Goal: Communication & Community: Answer question/provide support

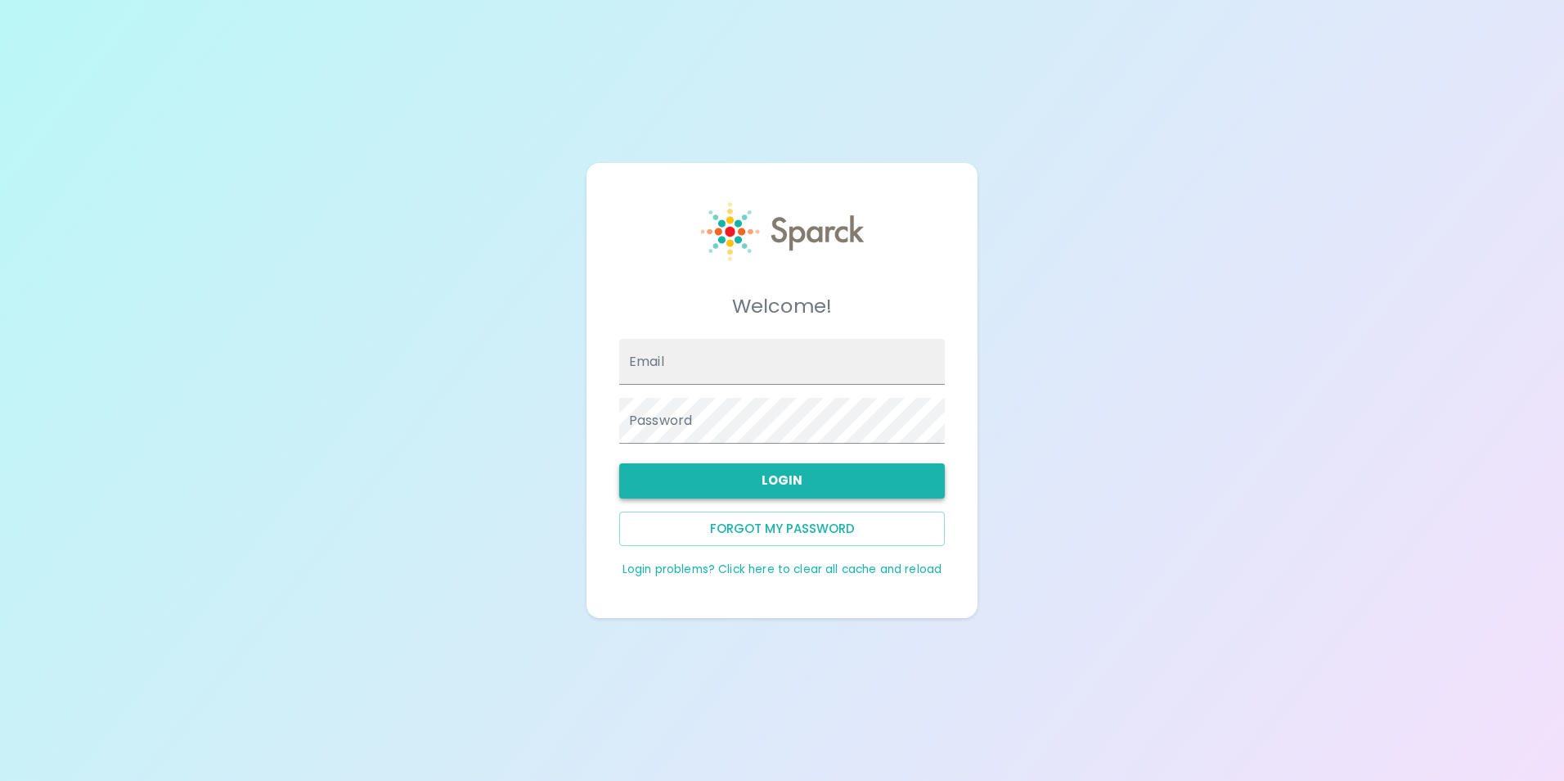
type input "[EMAIL_ADDRESS][DOMAIN_NAME]"
click at [733, 481] on button "Login" at bounding box center [782, 480] width 326 height 34
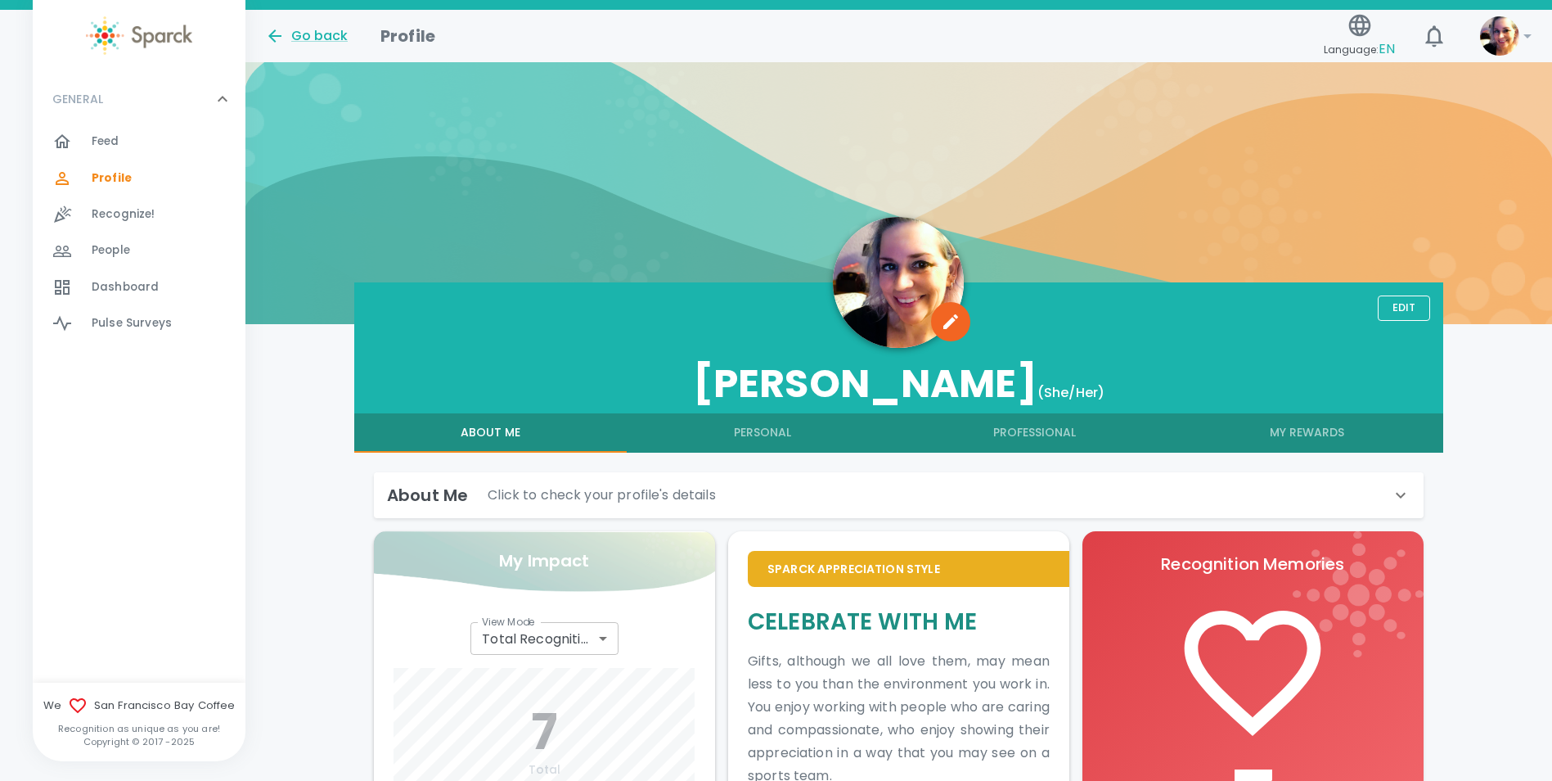
click at [57, 18] on div at bounding box center [139, 35] width 213 height 38
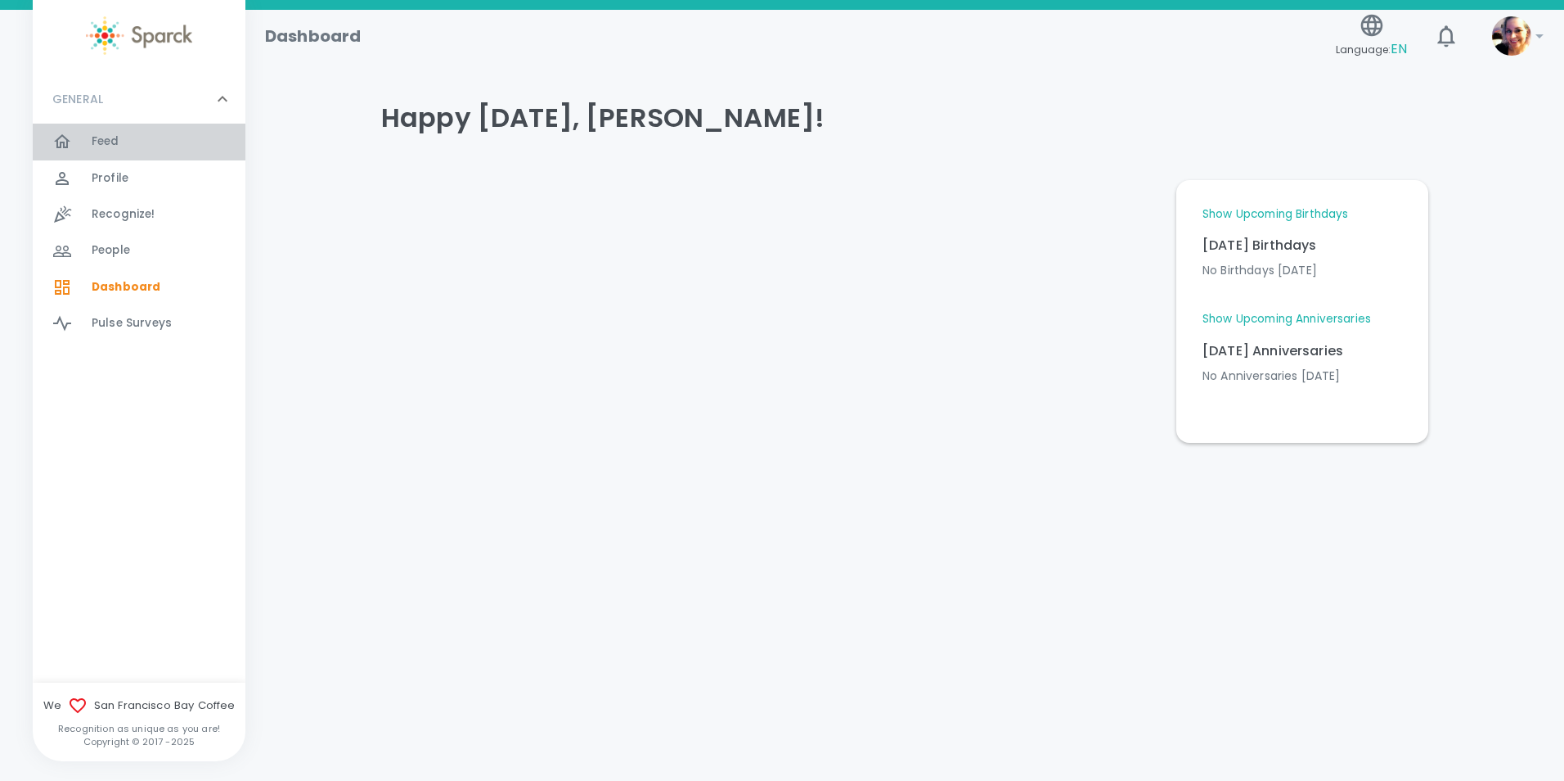
click at [102, 127] on div "Feed 0" at bounding box center [139, 142] width 213 height 36
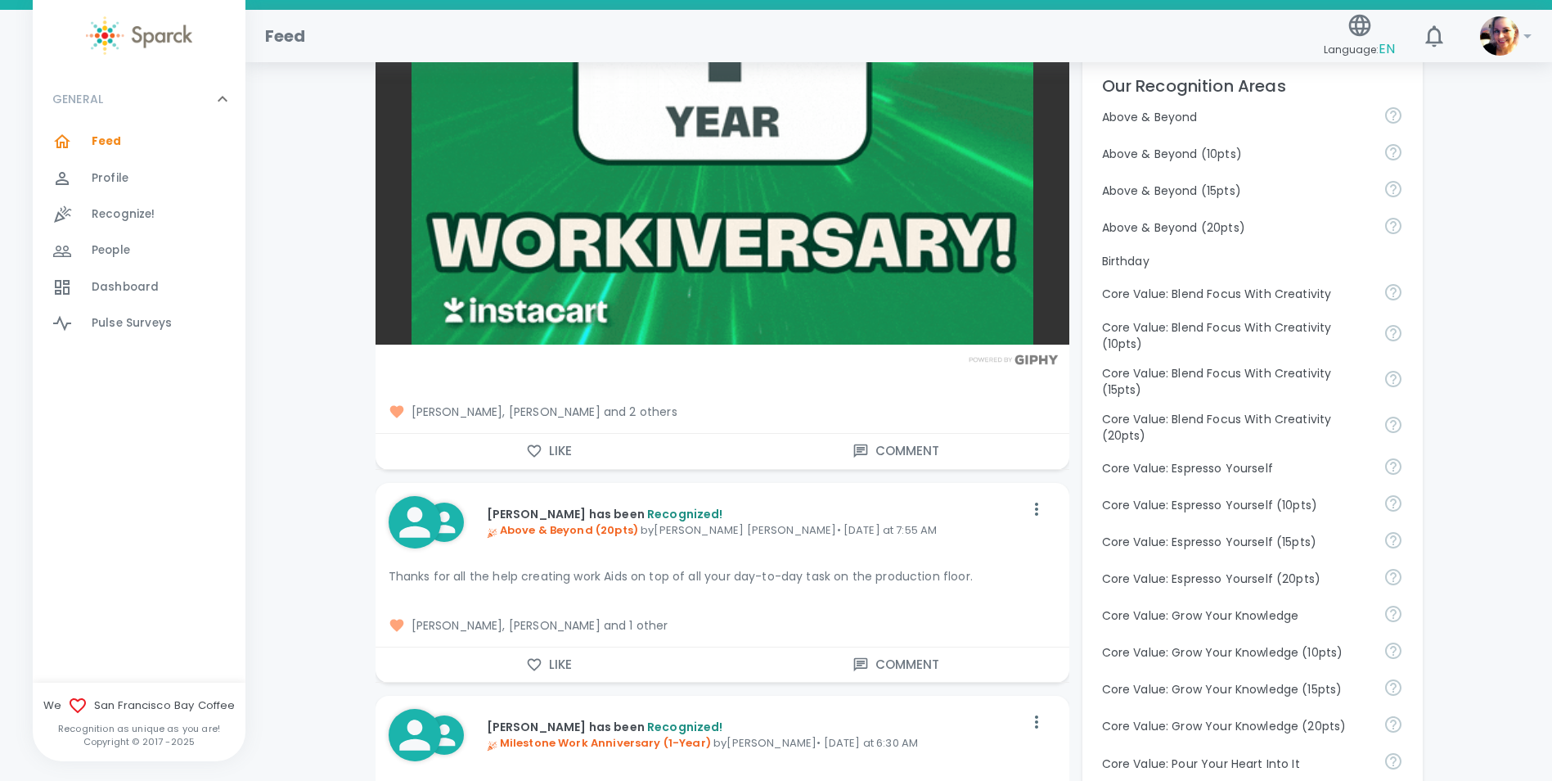
scroll to position [736, 0]
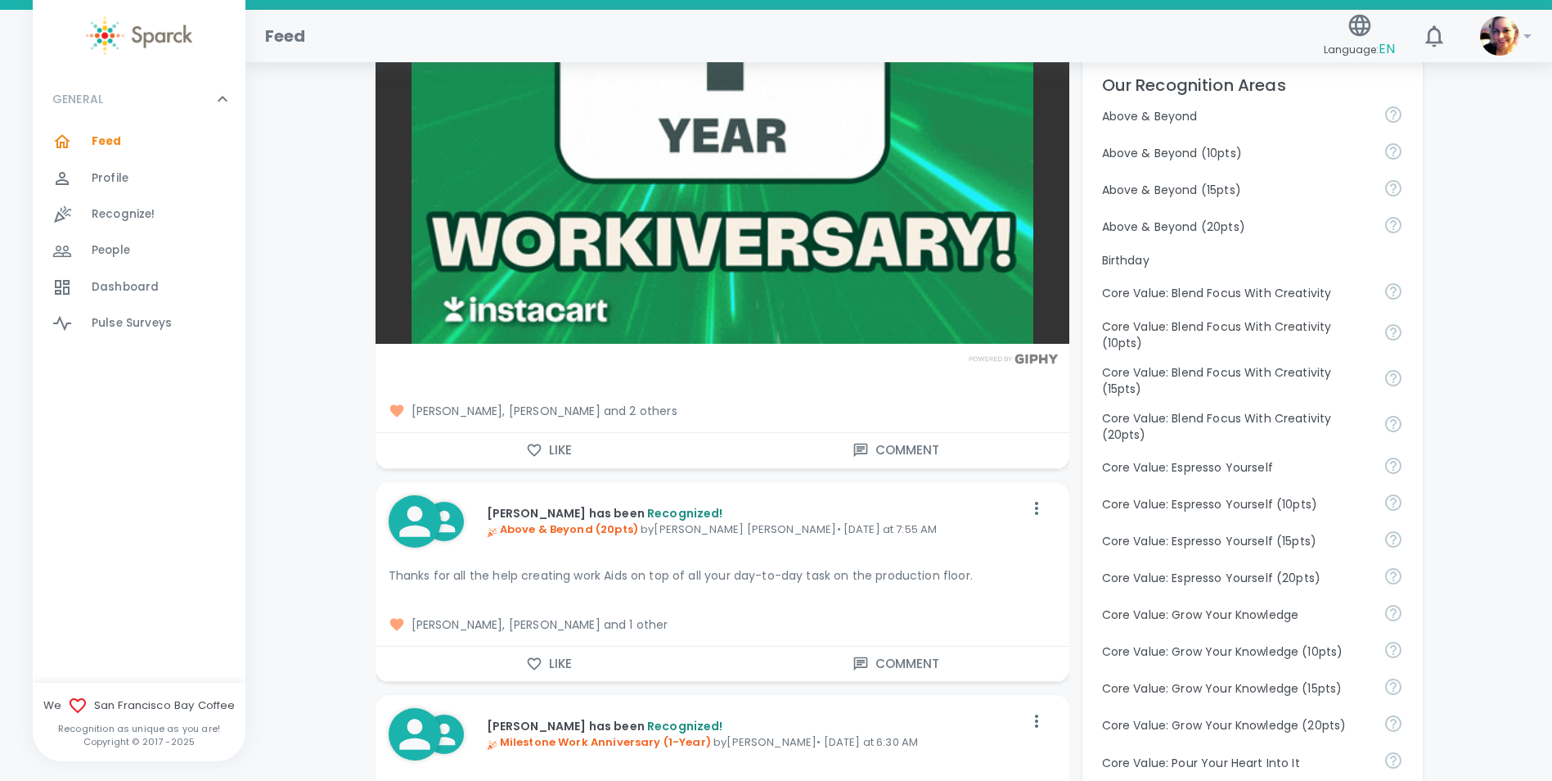
click at [538, 446] on icon "button" at bounding box center [534, 450] width 16 height 16
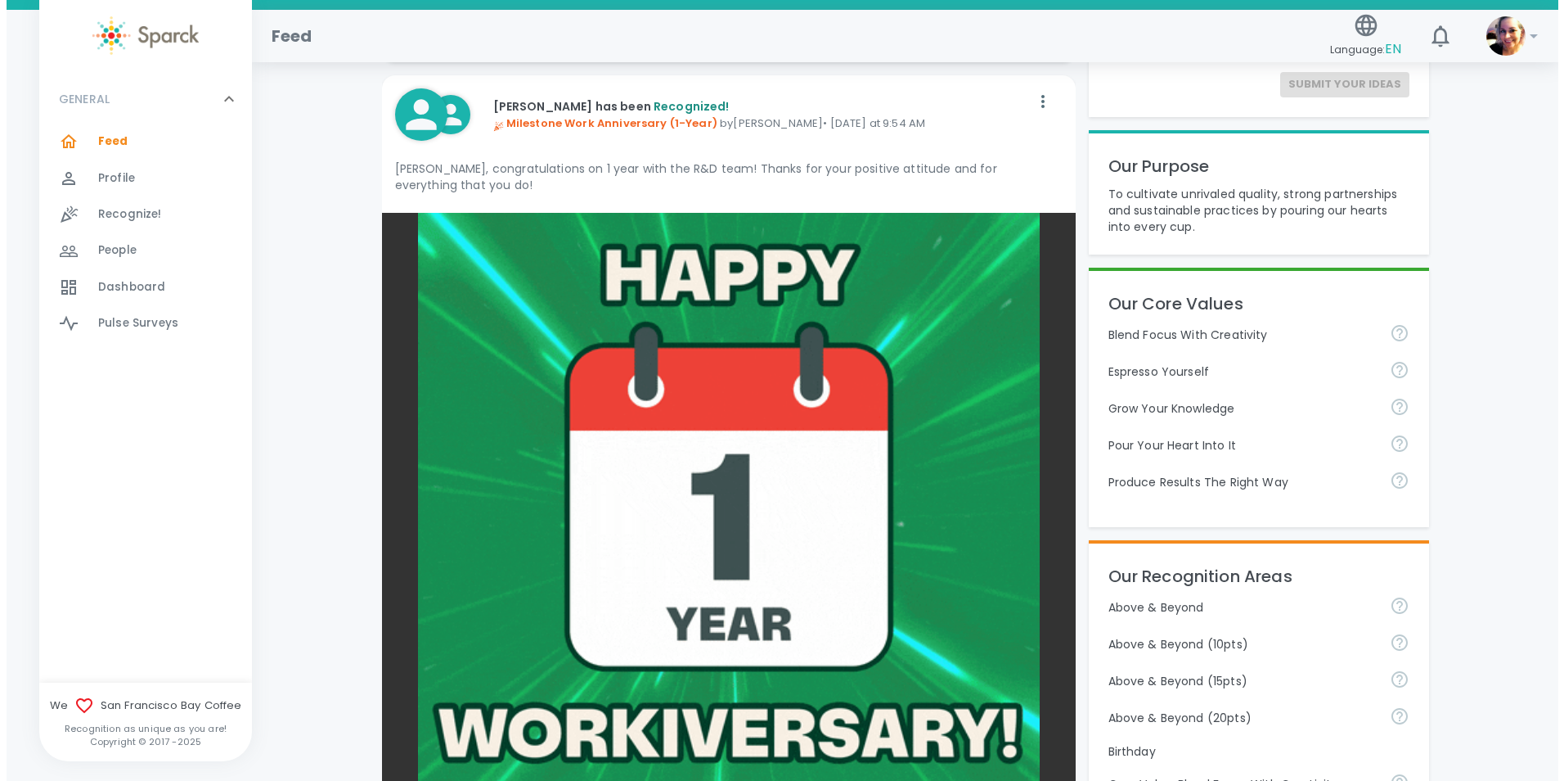
scroll to position [0, 0]
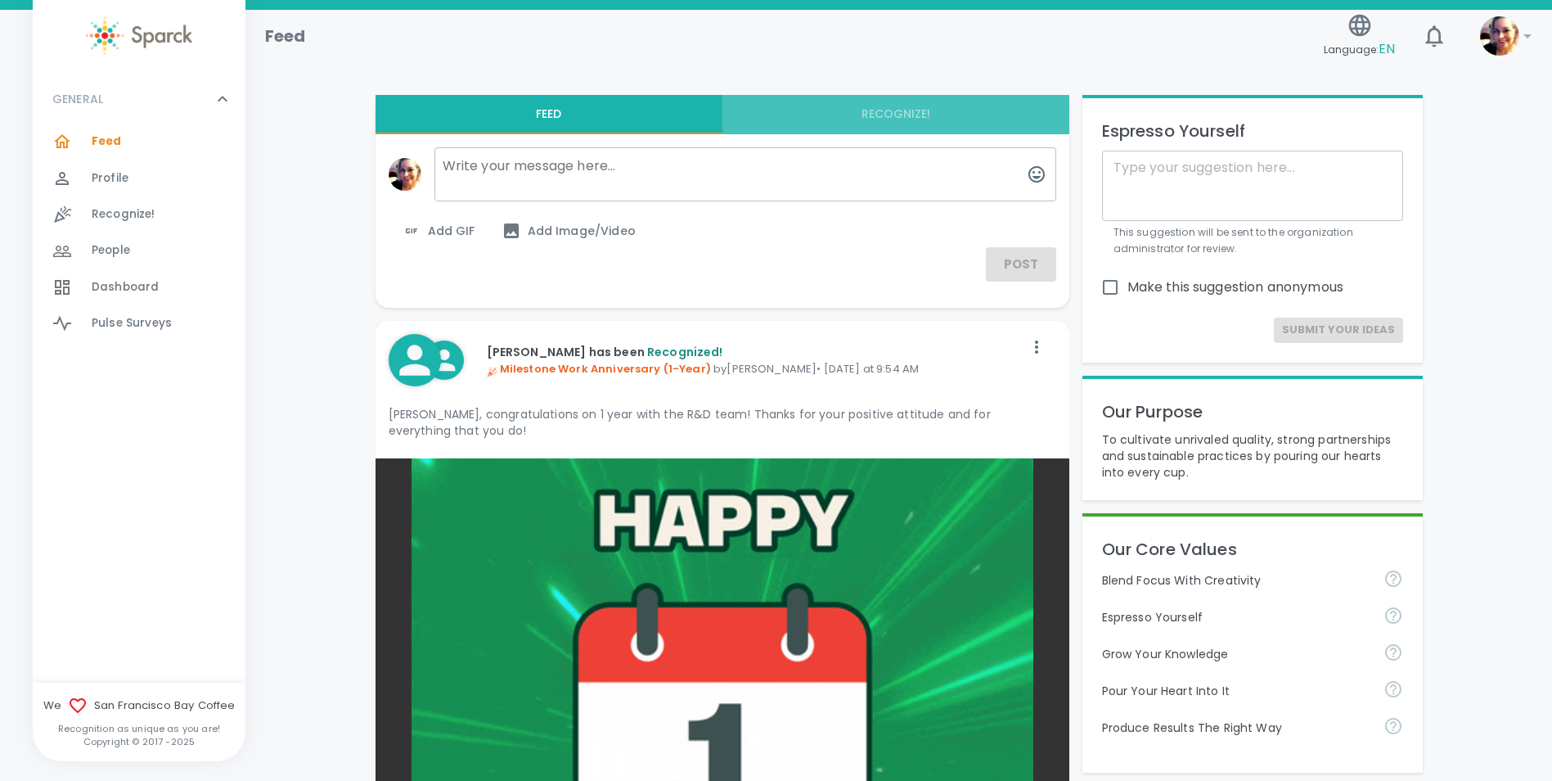
click at [906, 116] on button "Recognize!" at bounding box center [895, 114] width 347 height 39
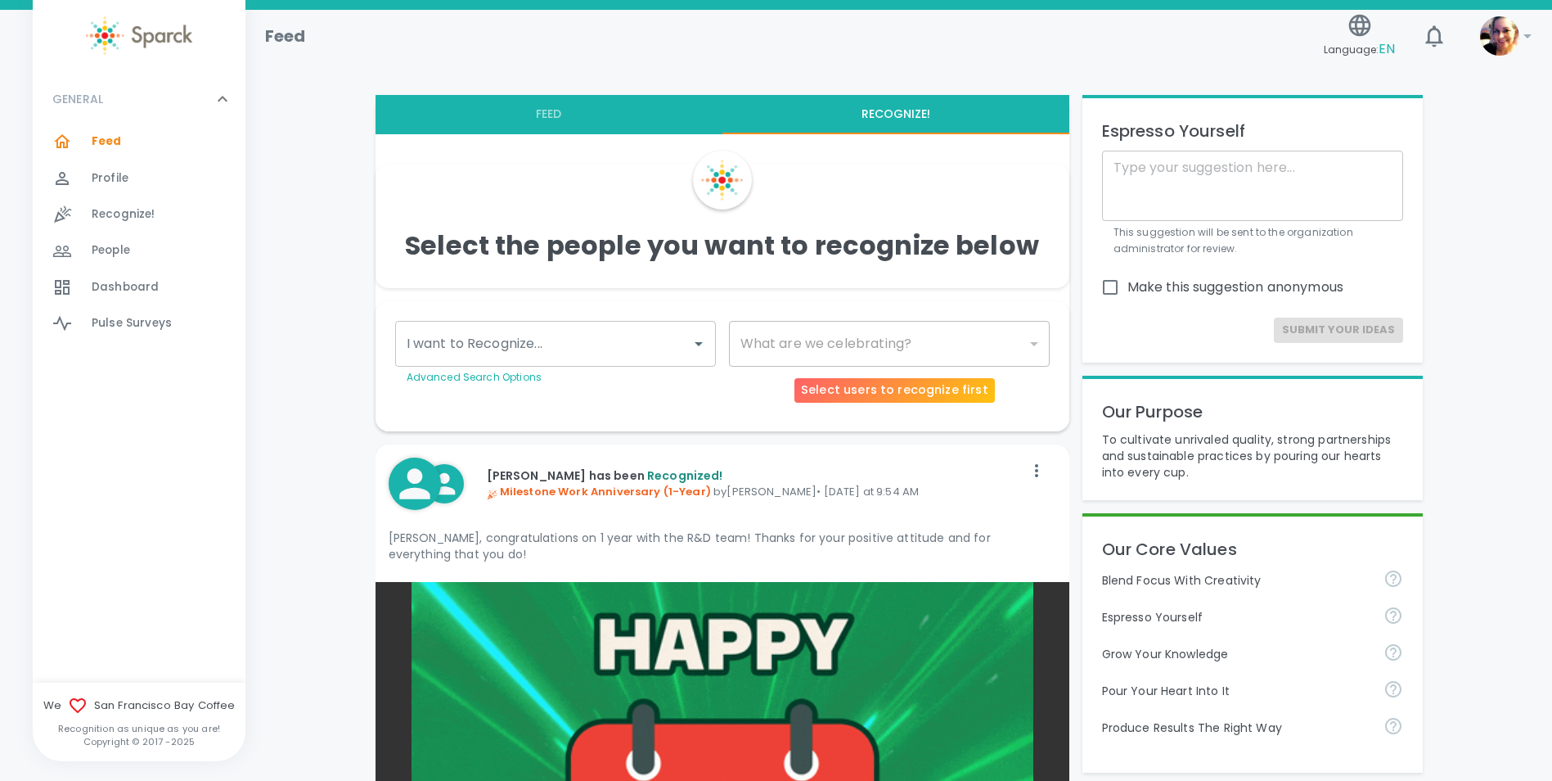
click at [786, 346] on div "​" at bounding box center [889, 344] width 321 height 46
click at [686, 352] on div "I want to Recognize..." at bounding box center [555, 344] width 321 height 46
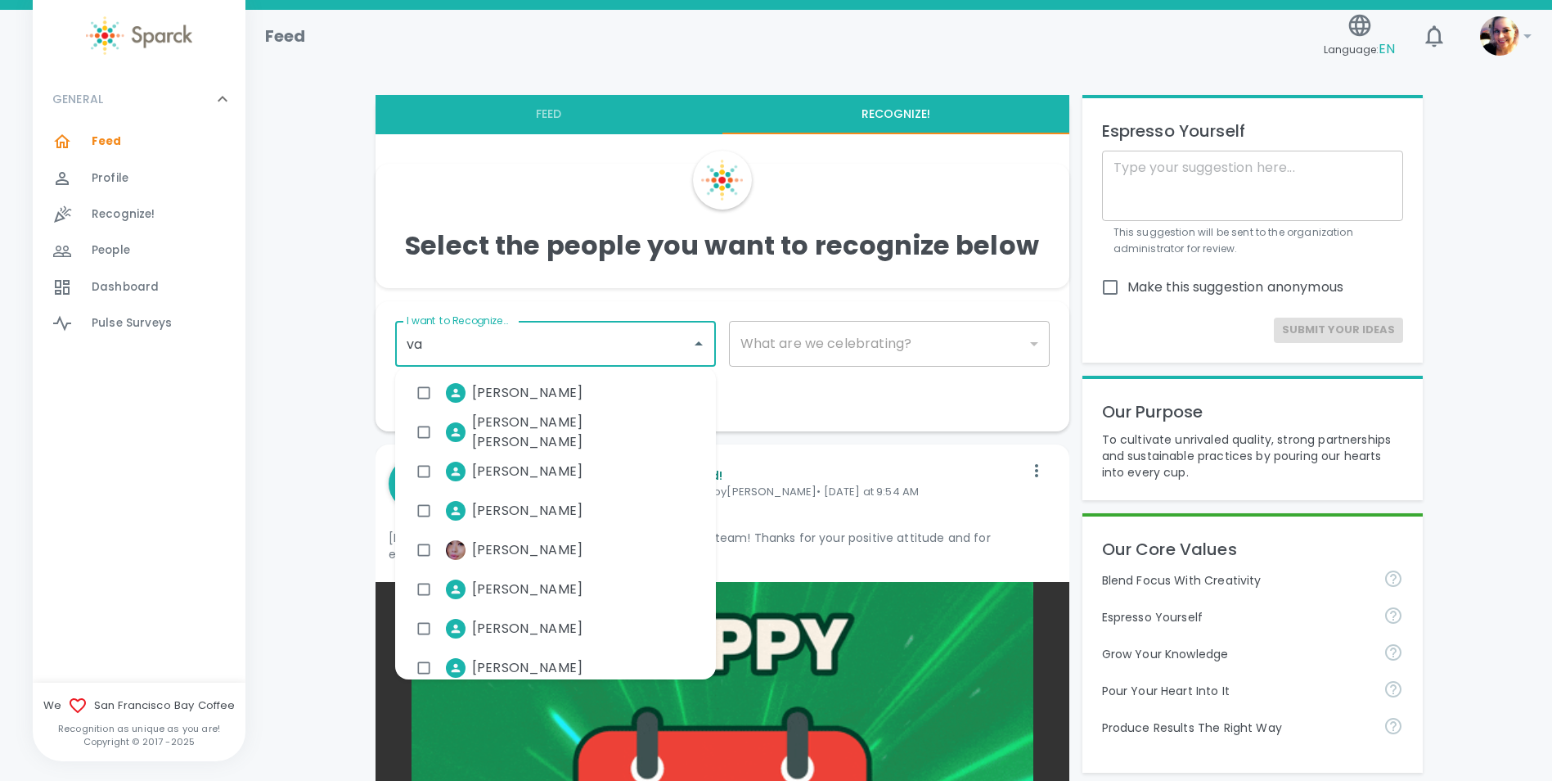
type input "vas"
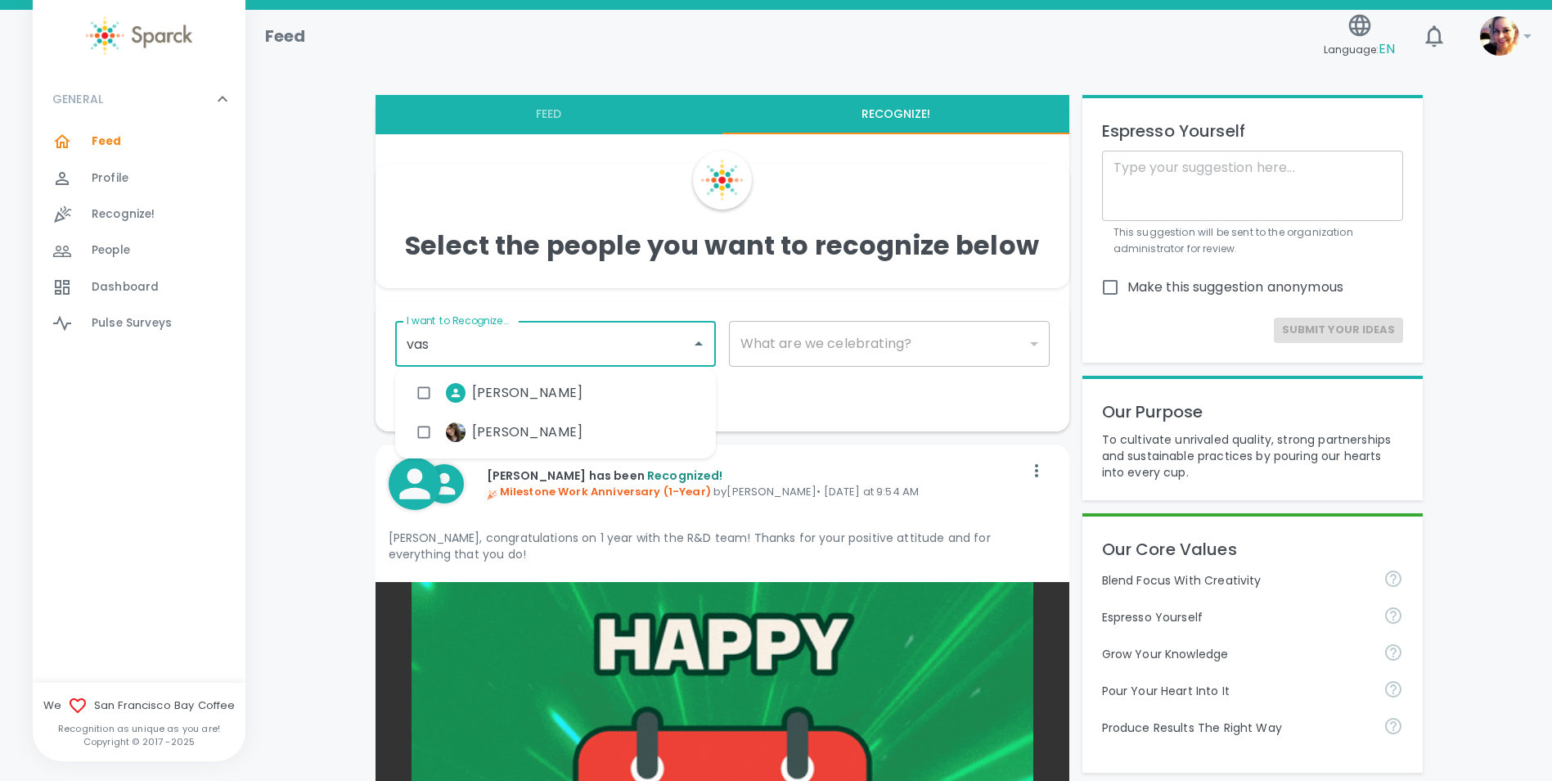
click at [425, 426] on input "checkbox" at bounding box center [423, 431] width 31 height 31
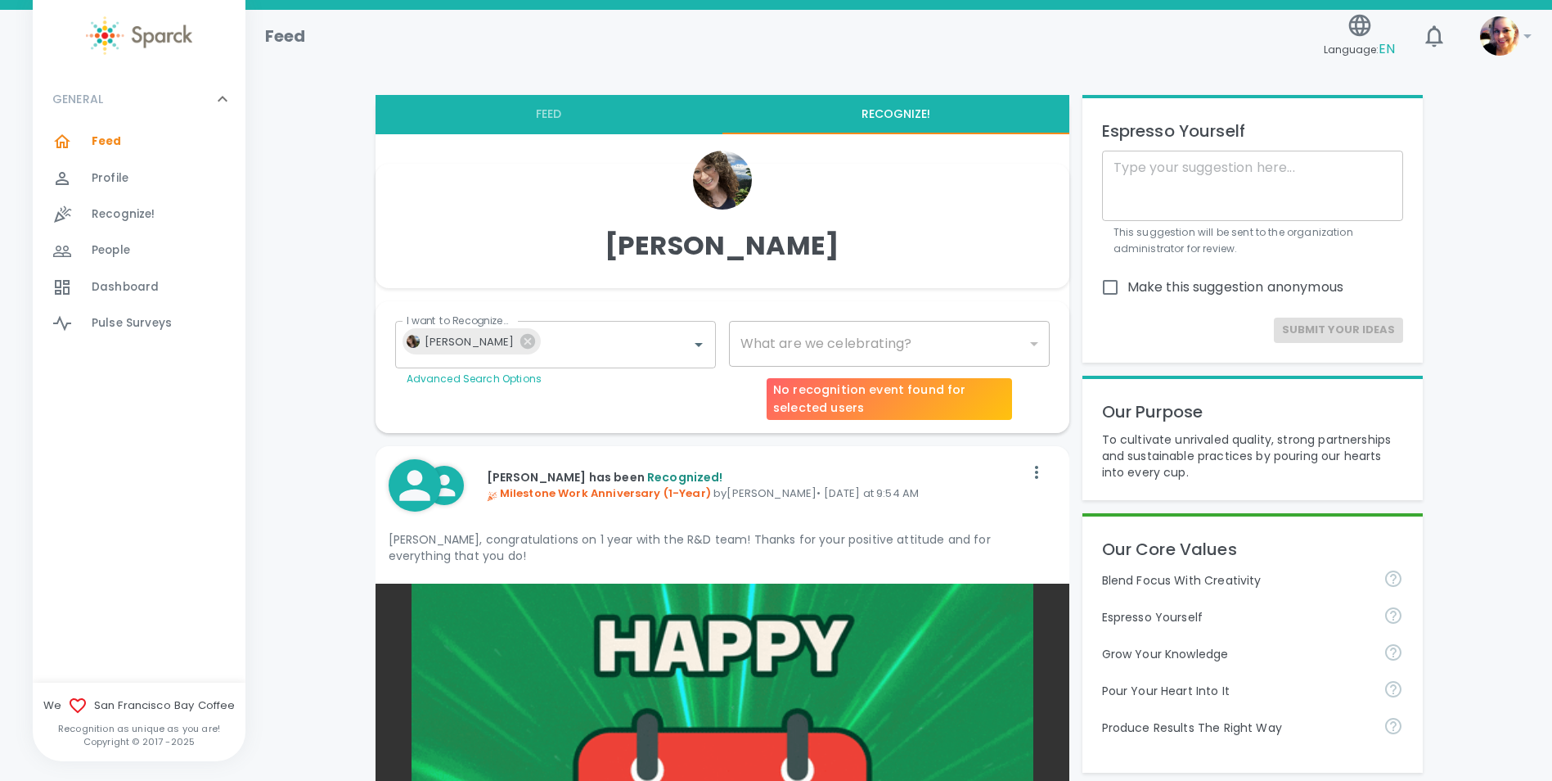
click at [834, 344] on div "​" at bounding box center [889, 344] width 321 height 46
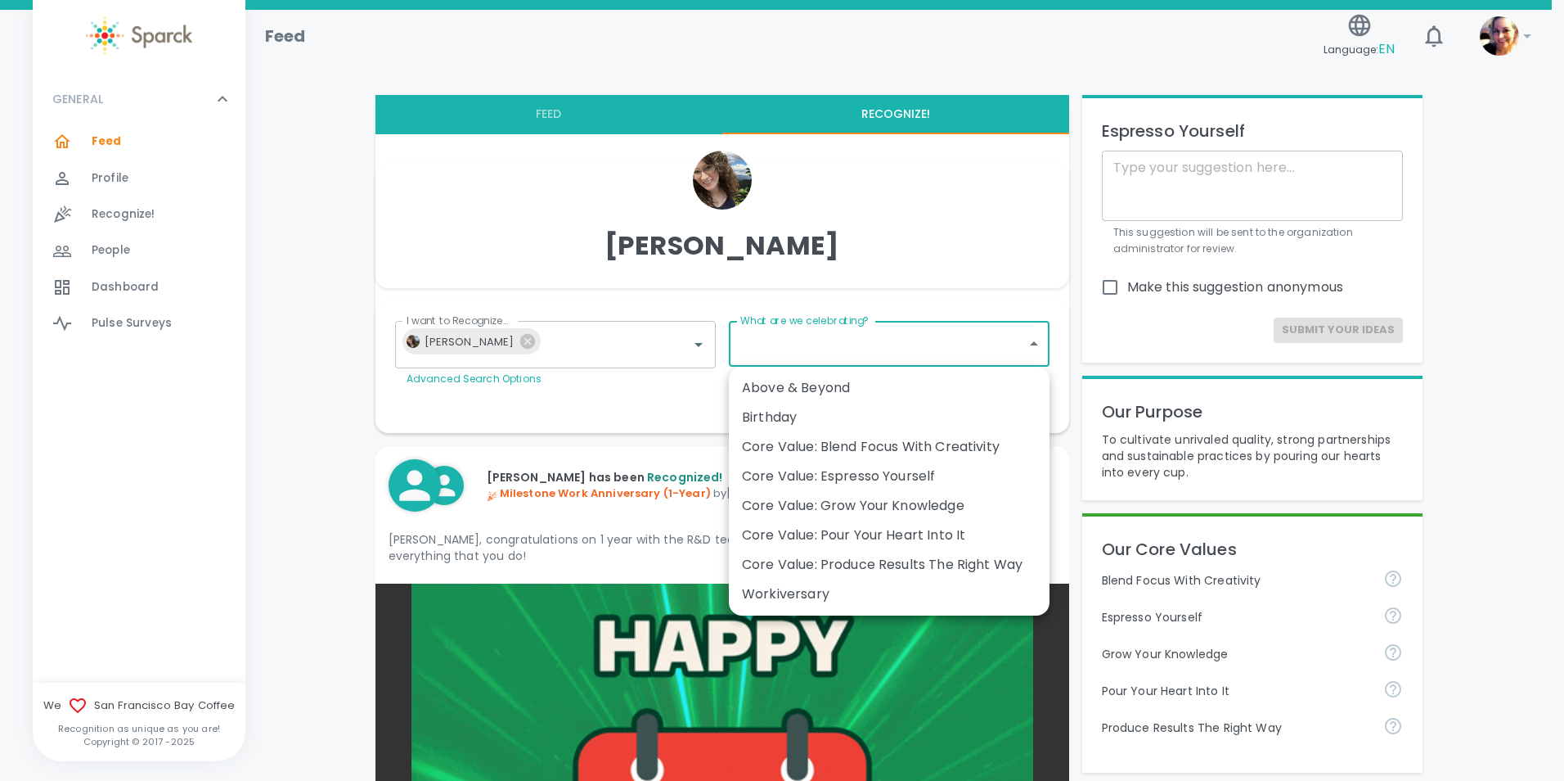
click at [979, 393] on div "Above & Beyond" at bounding box center [889, 388] width 295 height 20
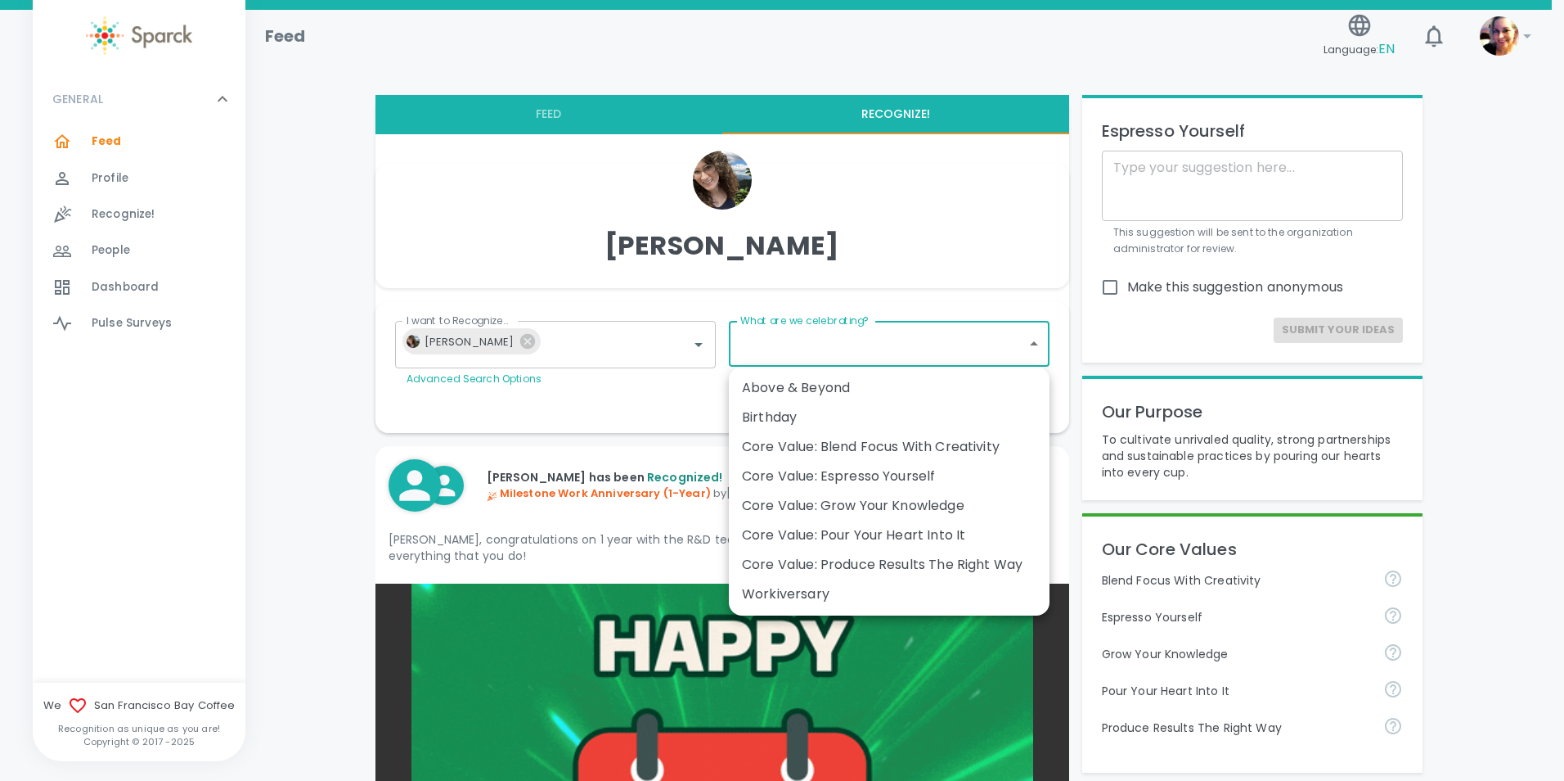
type input "2236"
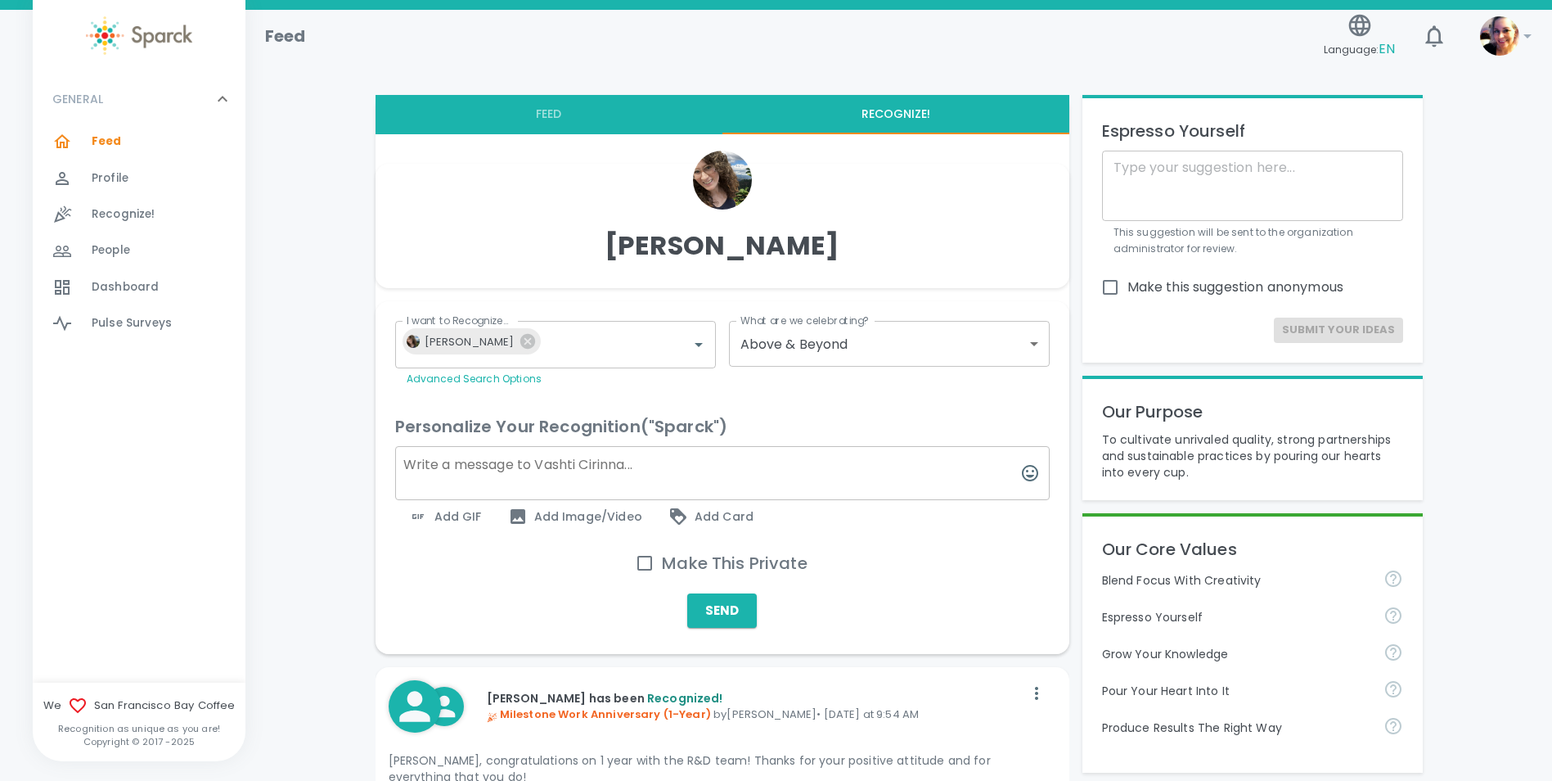
click at [570, 472] on textarea at bounding box center [722, 473] width 655 height 54
click at [461, 522] on span "Add GIF" at bounding box center [445, 516] width 74 height 20
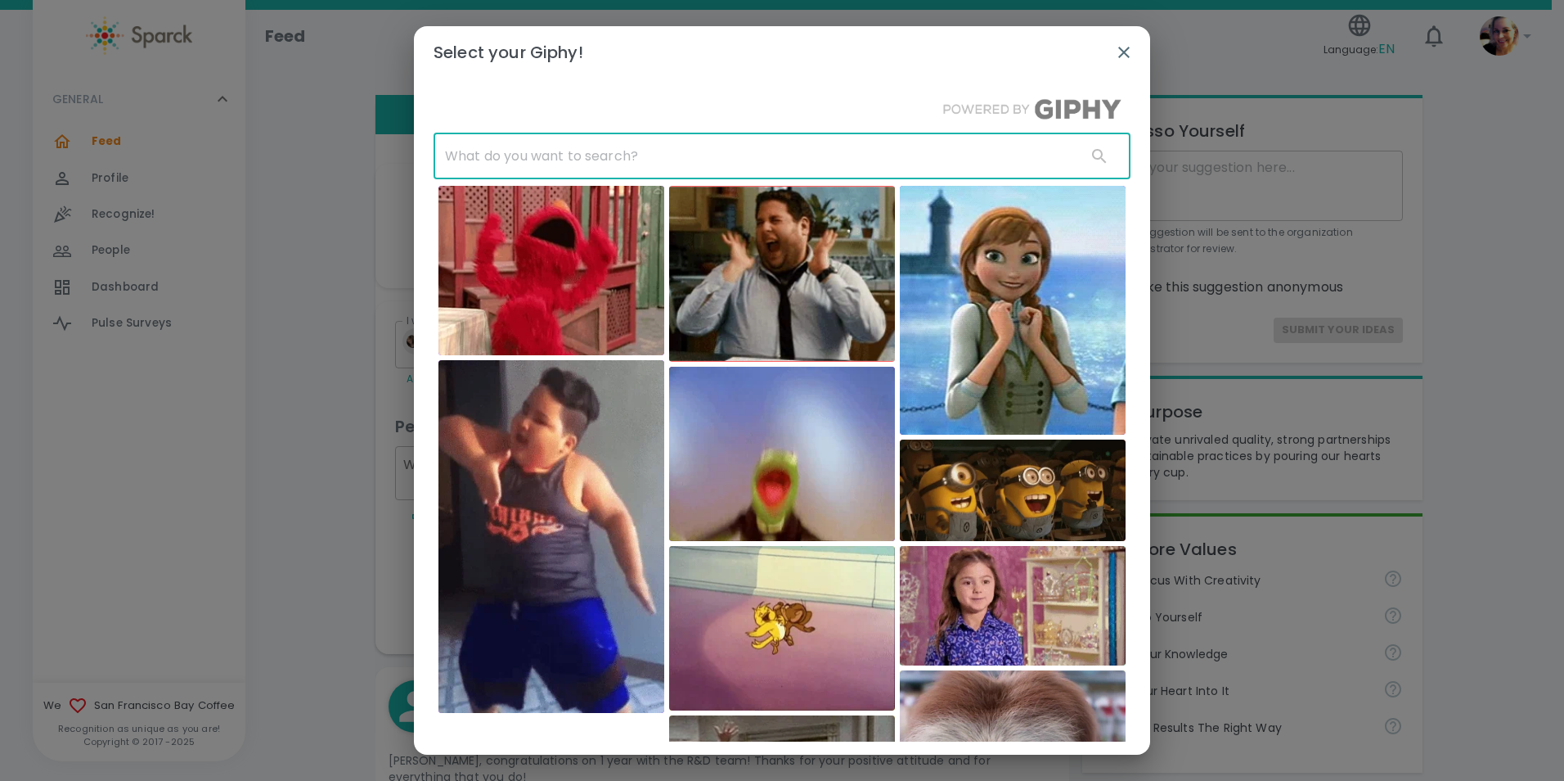
click at [925, 151] on input "text" at bounding box center [754, 156] width 640 height 46
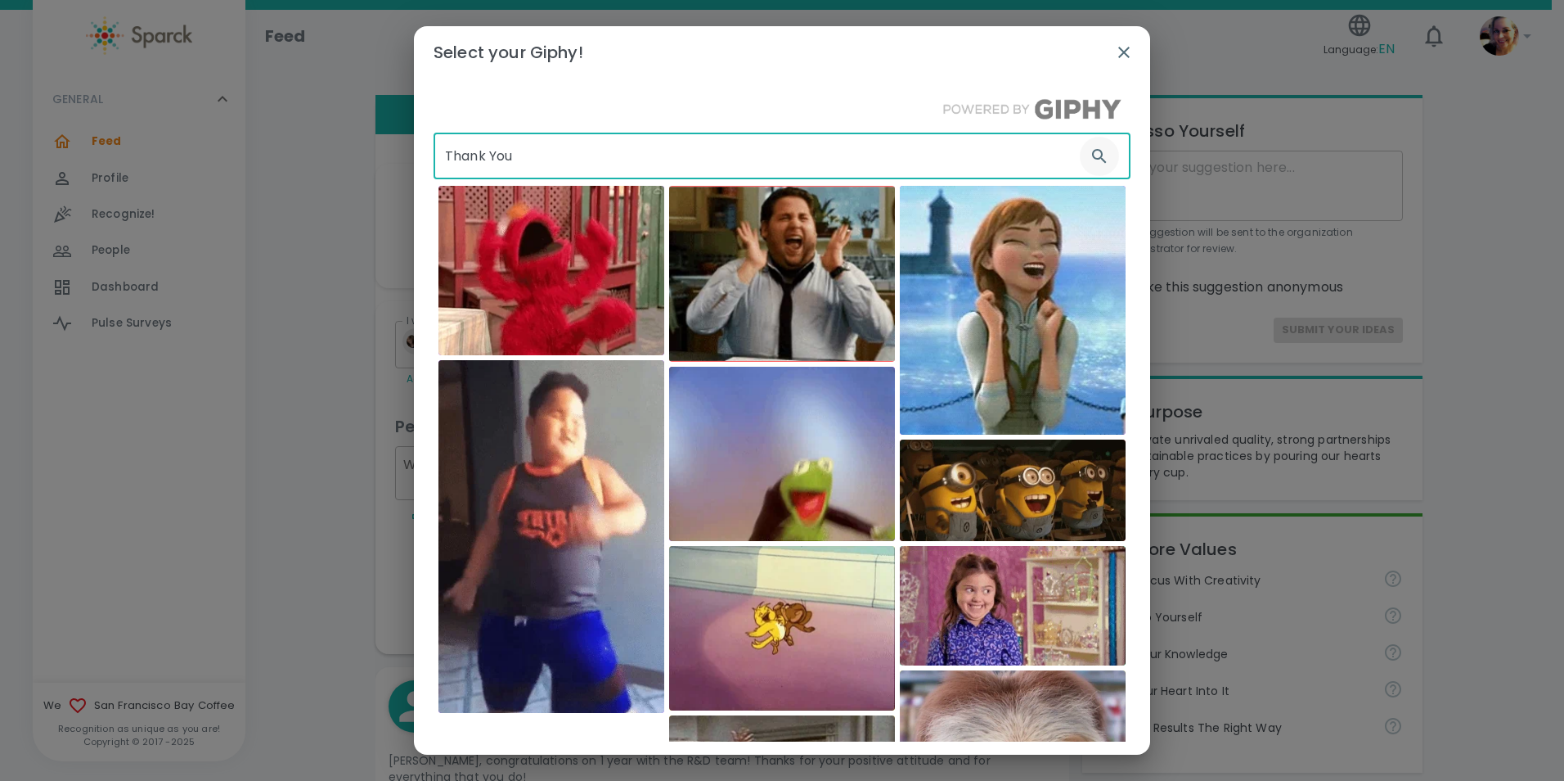
type input "Thank You"
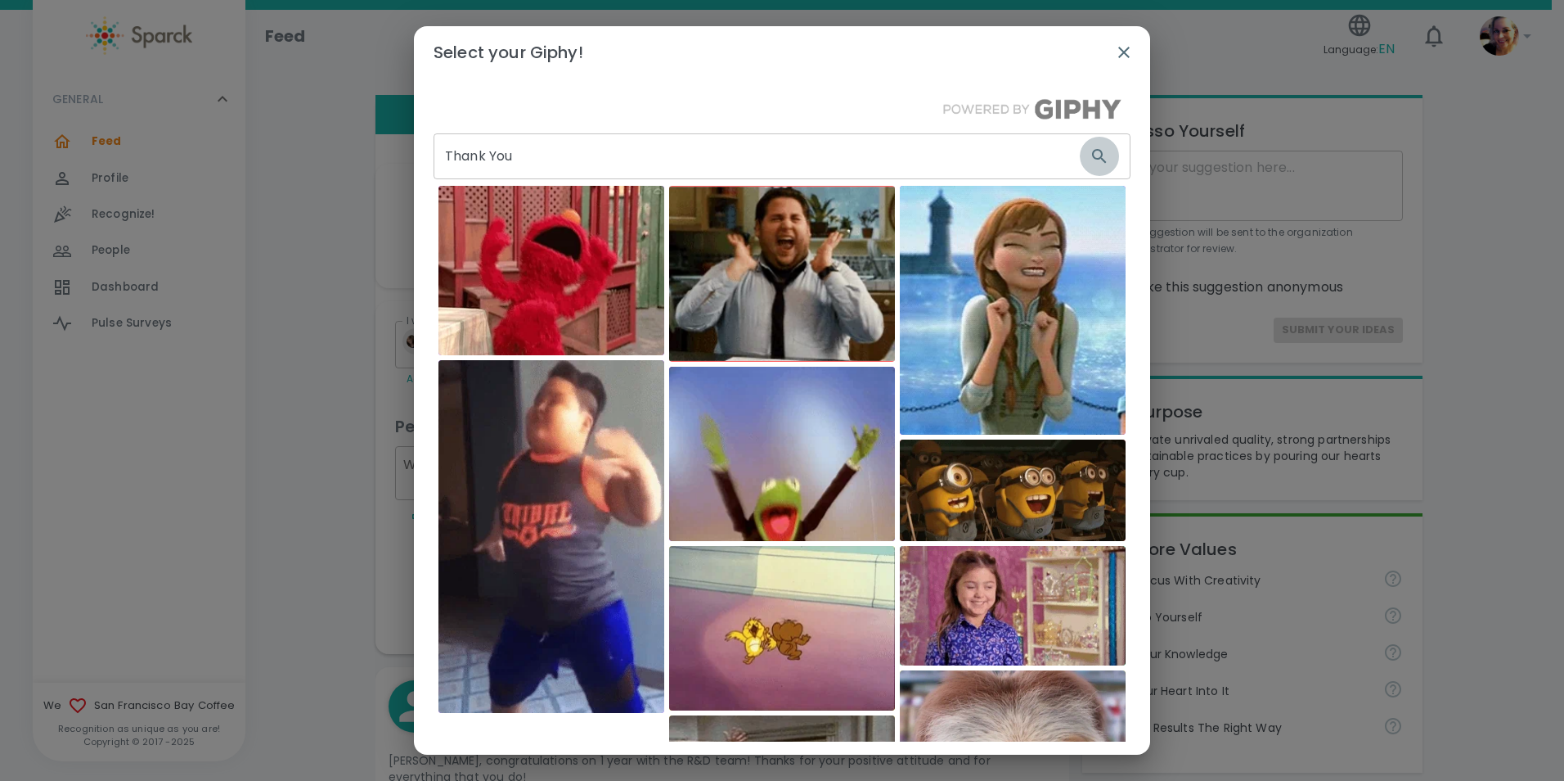
click at [1090, 163] on icon "button" at bounding box center [1100, 156] width 20 height 20
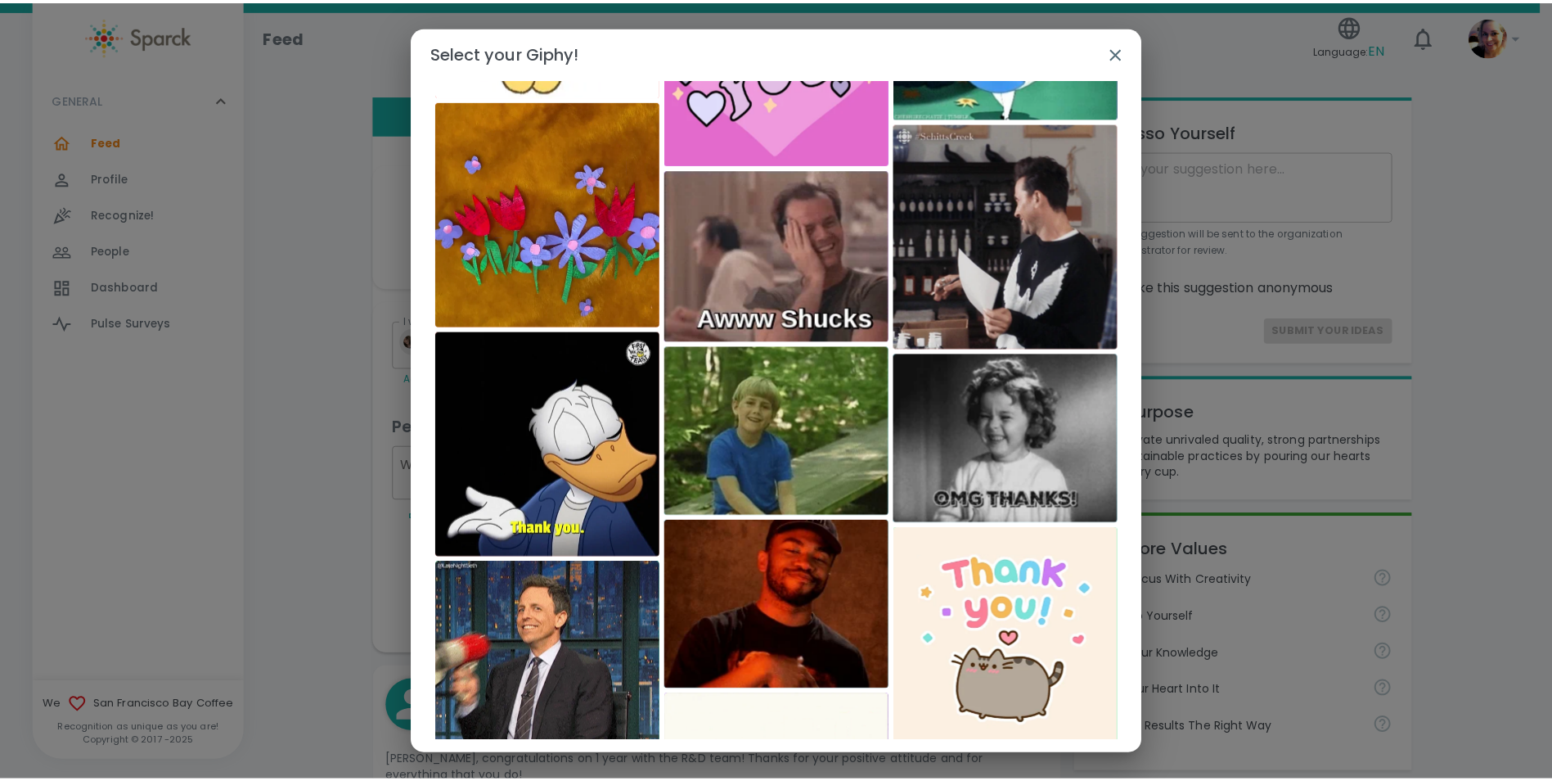
scroll to position [6, 0]
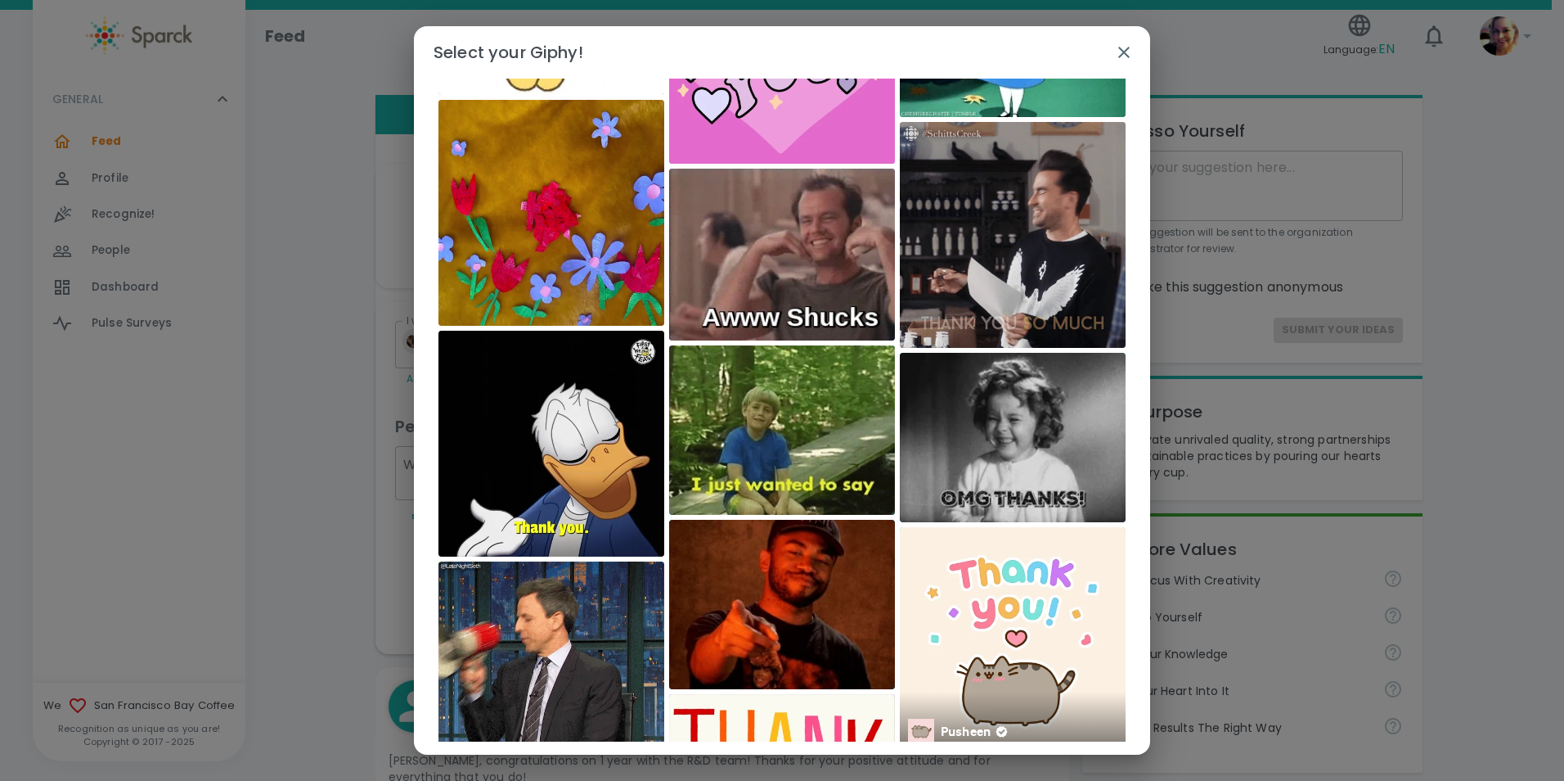
click at [1046, 577] on img at bounding box center [1013, 640] width 226 height 226
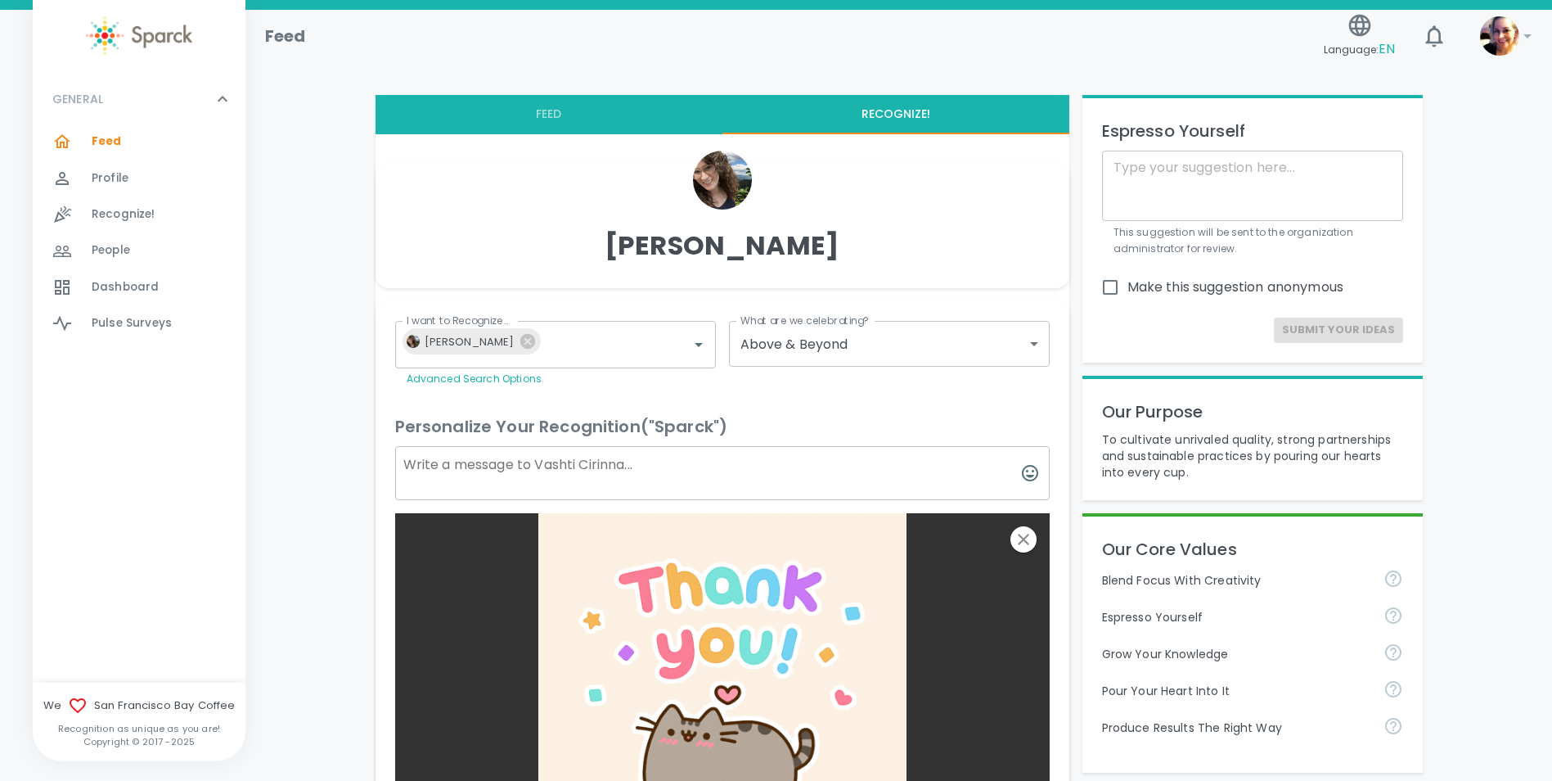
click at [803, 481] on textarea at bounding box center [722, 473] width 655 height 54
drag, startPoint x: 480, startPoint y: 469, endPoint x: 506, endPoint y: 443, distance: 37.0
click at [482, 469] on textarea "For helping with Shopify!" at bounding box center [722, 473] width 655 height 54
click at [646, 448] on textarea "For helping me with Shopify!" at bounding box center [722, 473] width 655 height 54
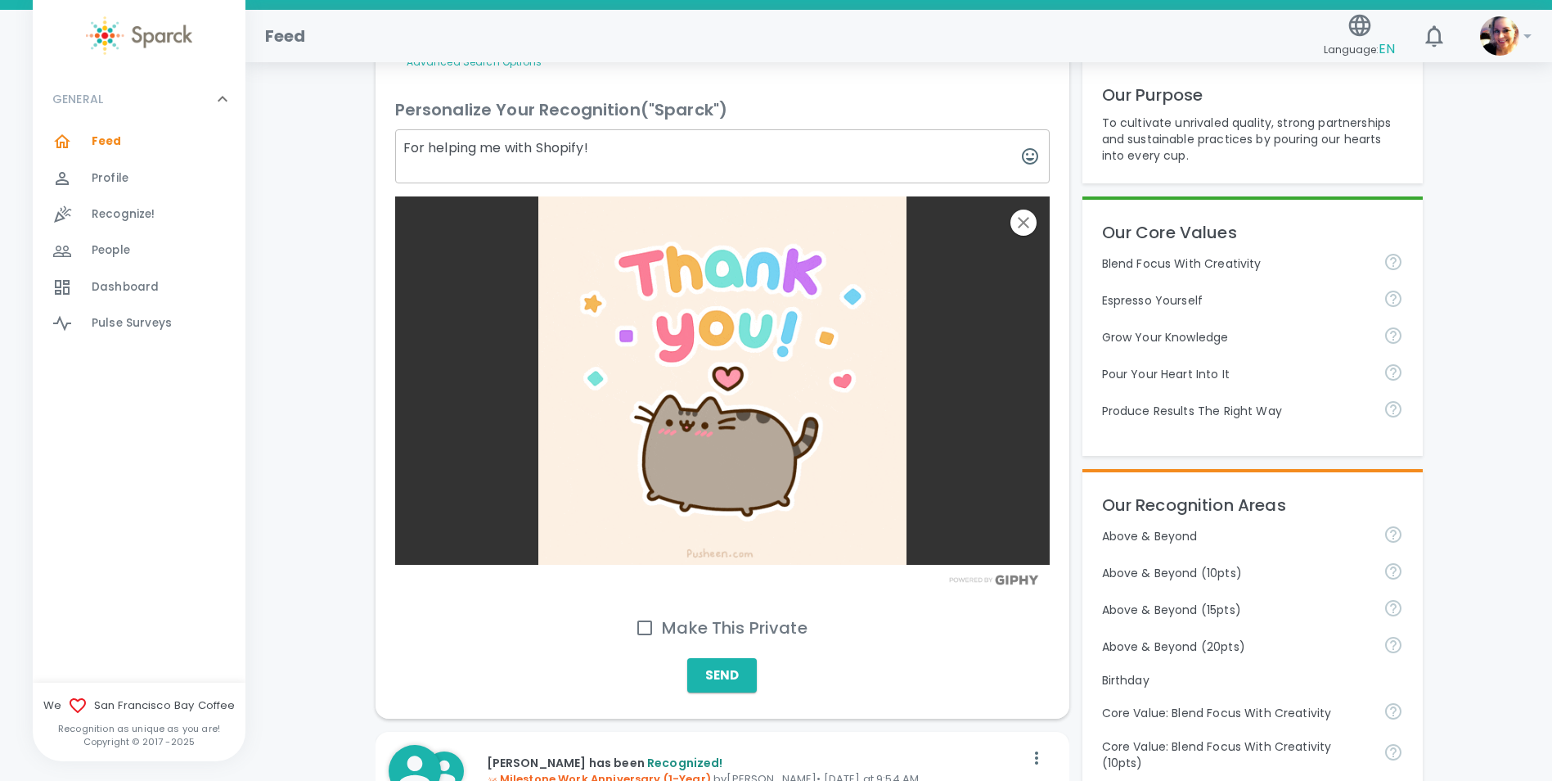
scroll to position [327, 0]
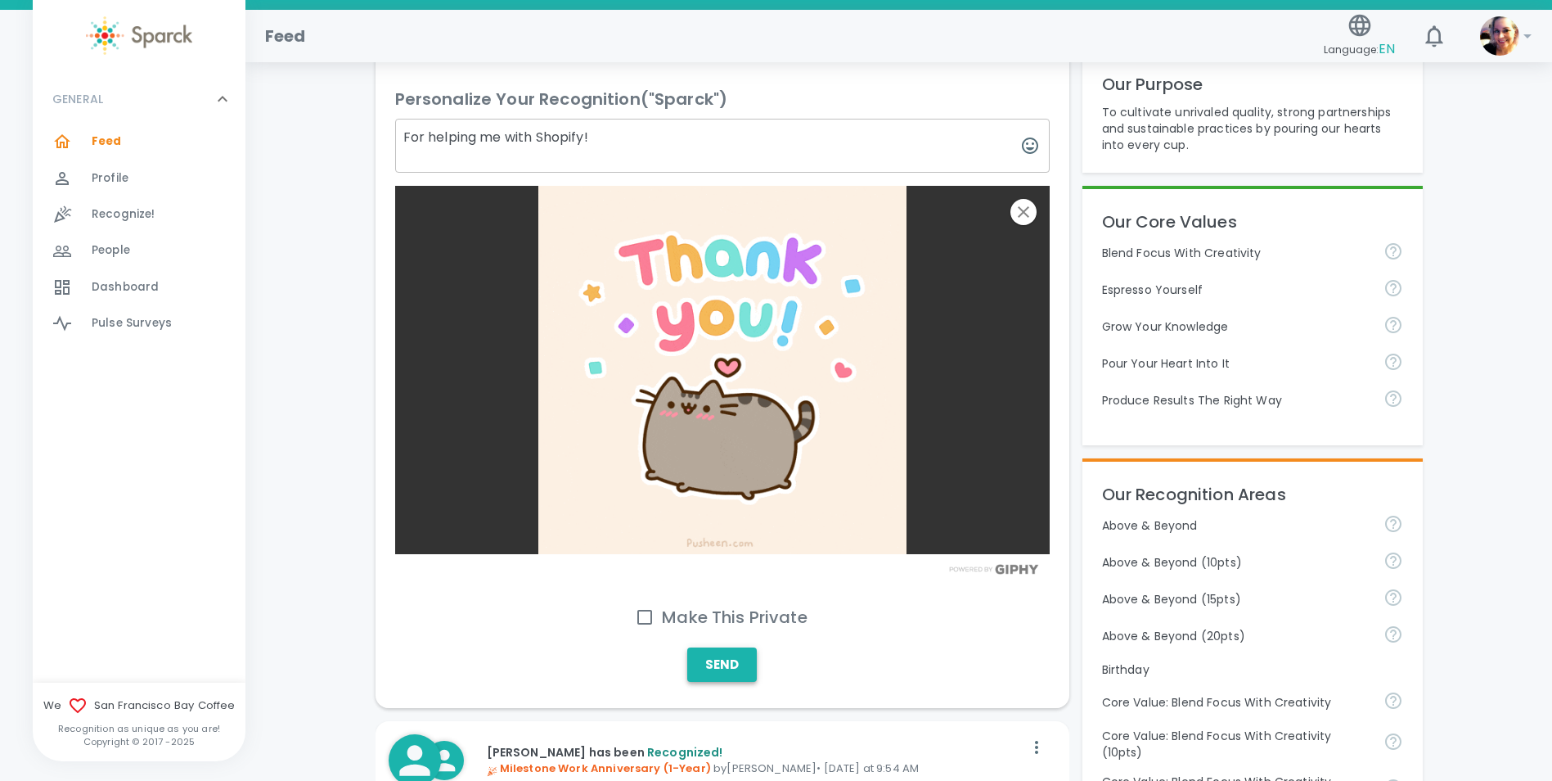
type textarea "For helping me with Shopify!"
click at [726, 662] on button "Send" at bounding box center [722, 664] width 70 height 34
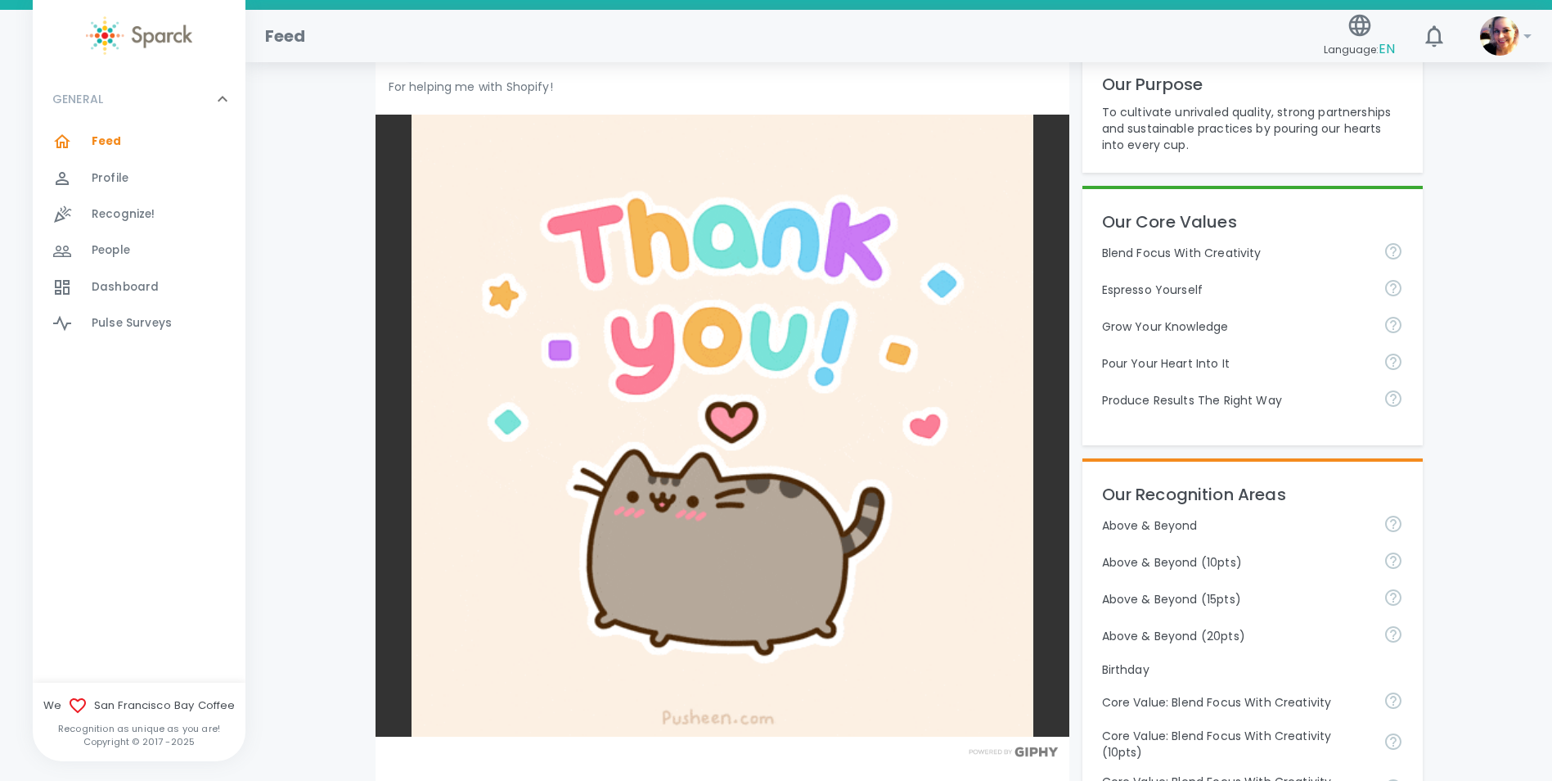
scroll to position [0, 0]
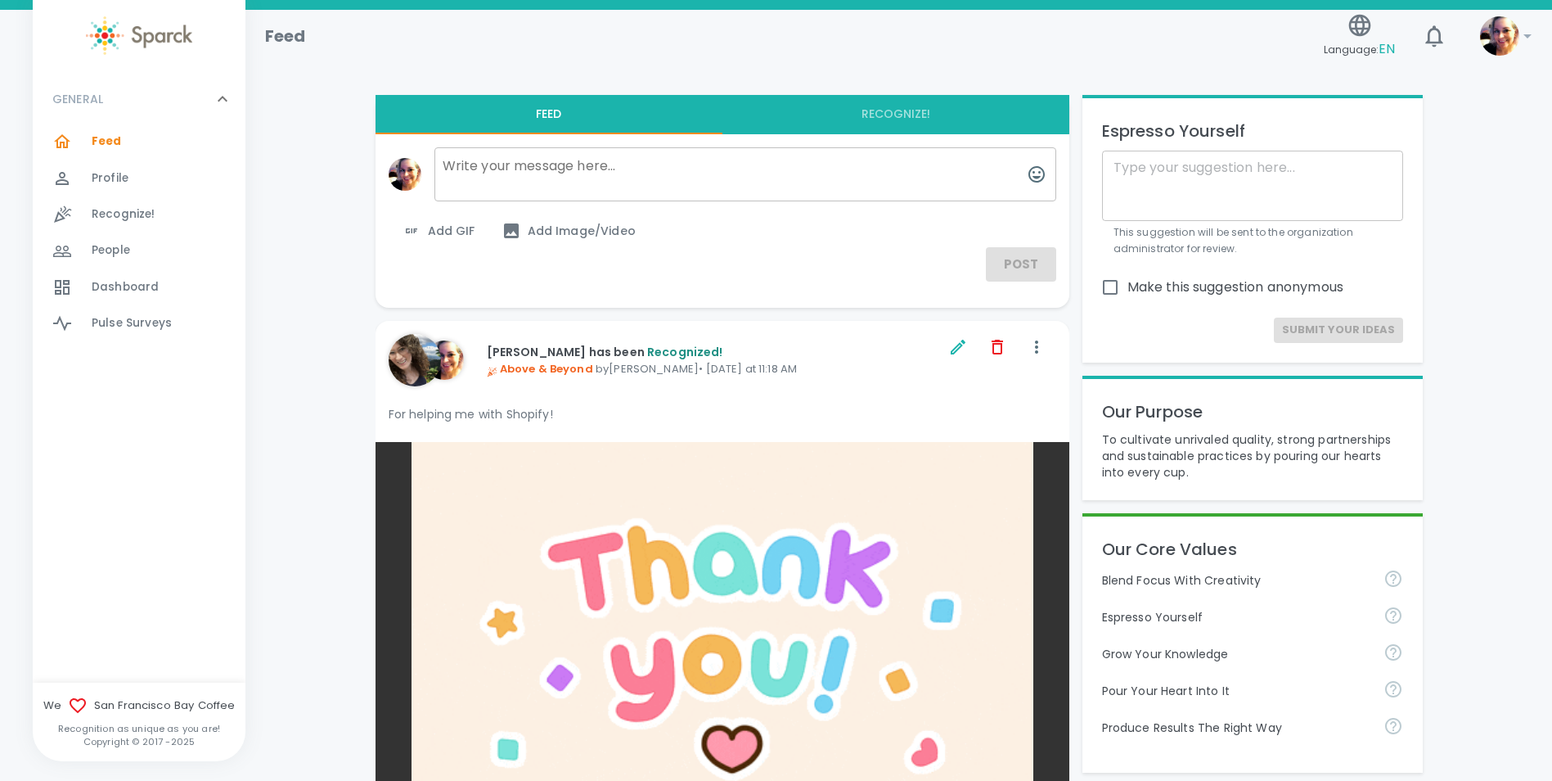
click at [1492, 32] on img at bounding box center [1499, 35] width 39 height 39
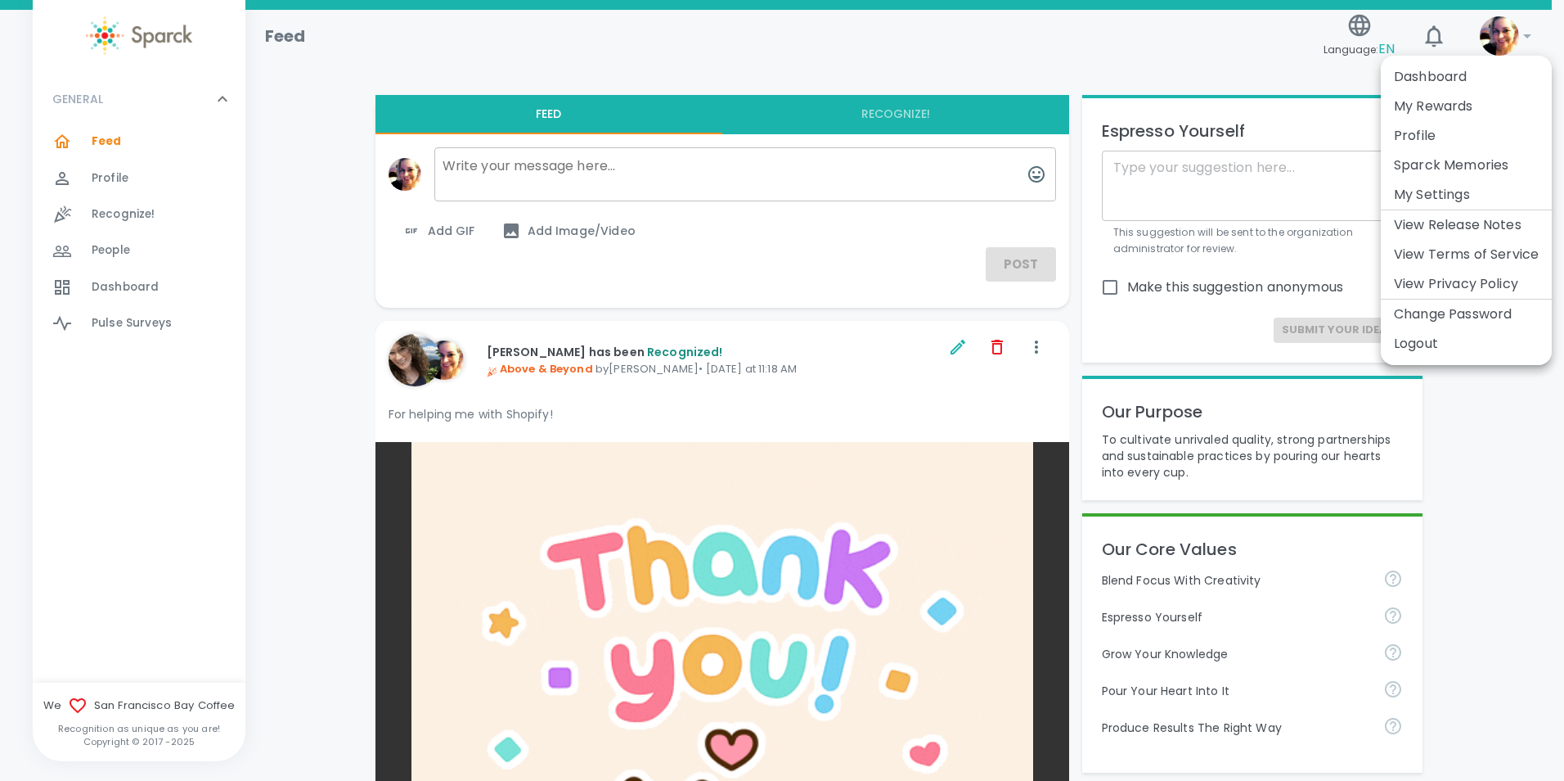
click at [115, 176] on div at bounding box center [782, 390] width 1564 height 781
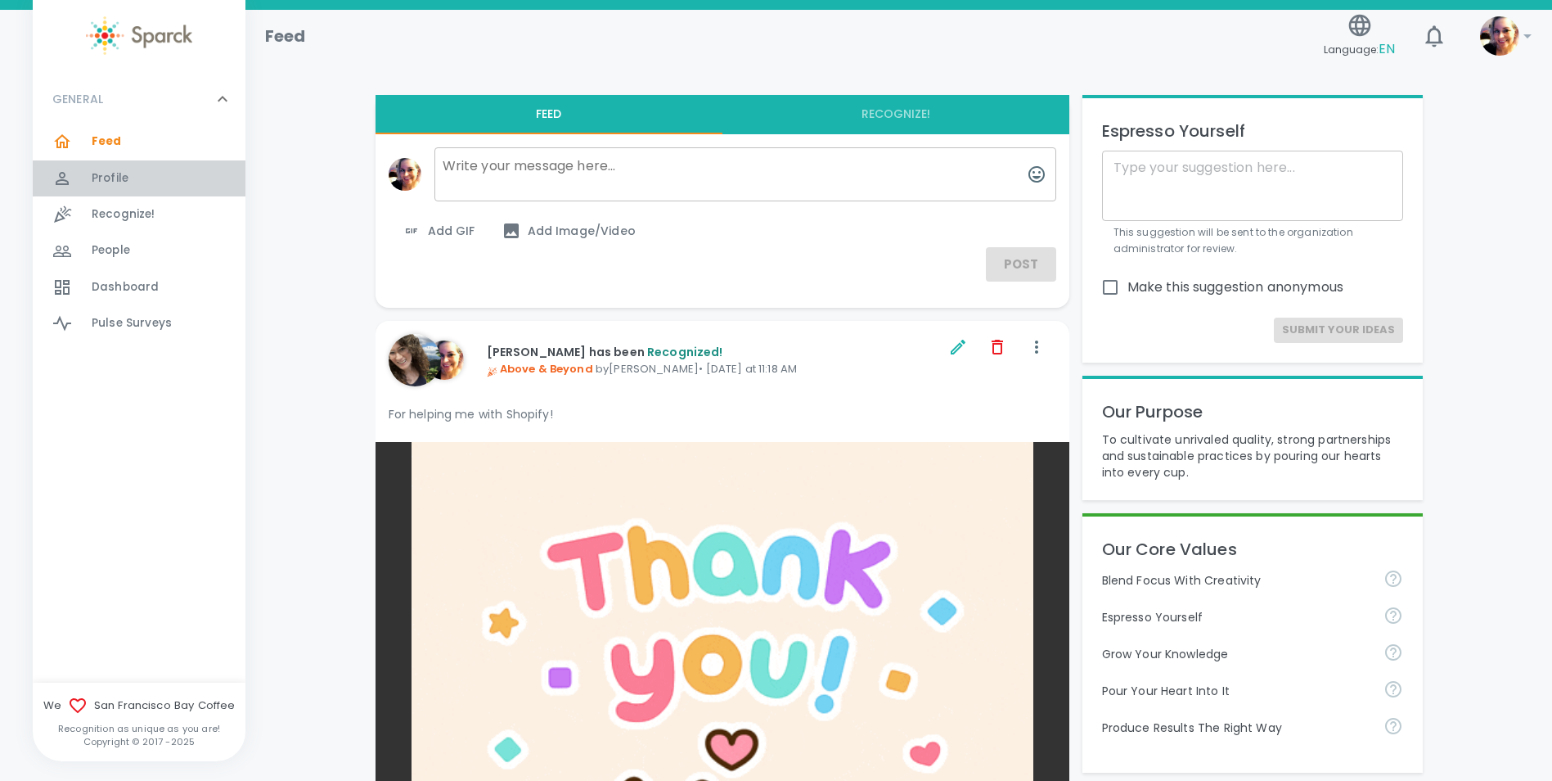
click at [100, 176] on span "Profile" at bounding box center [110, 178] width 37 height 16
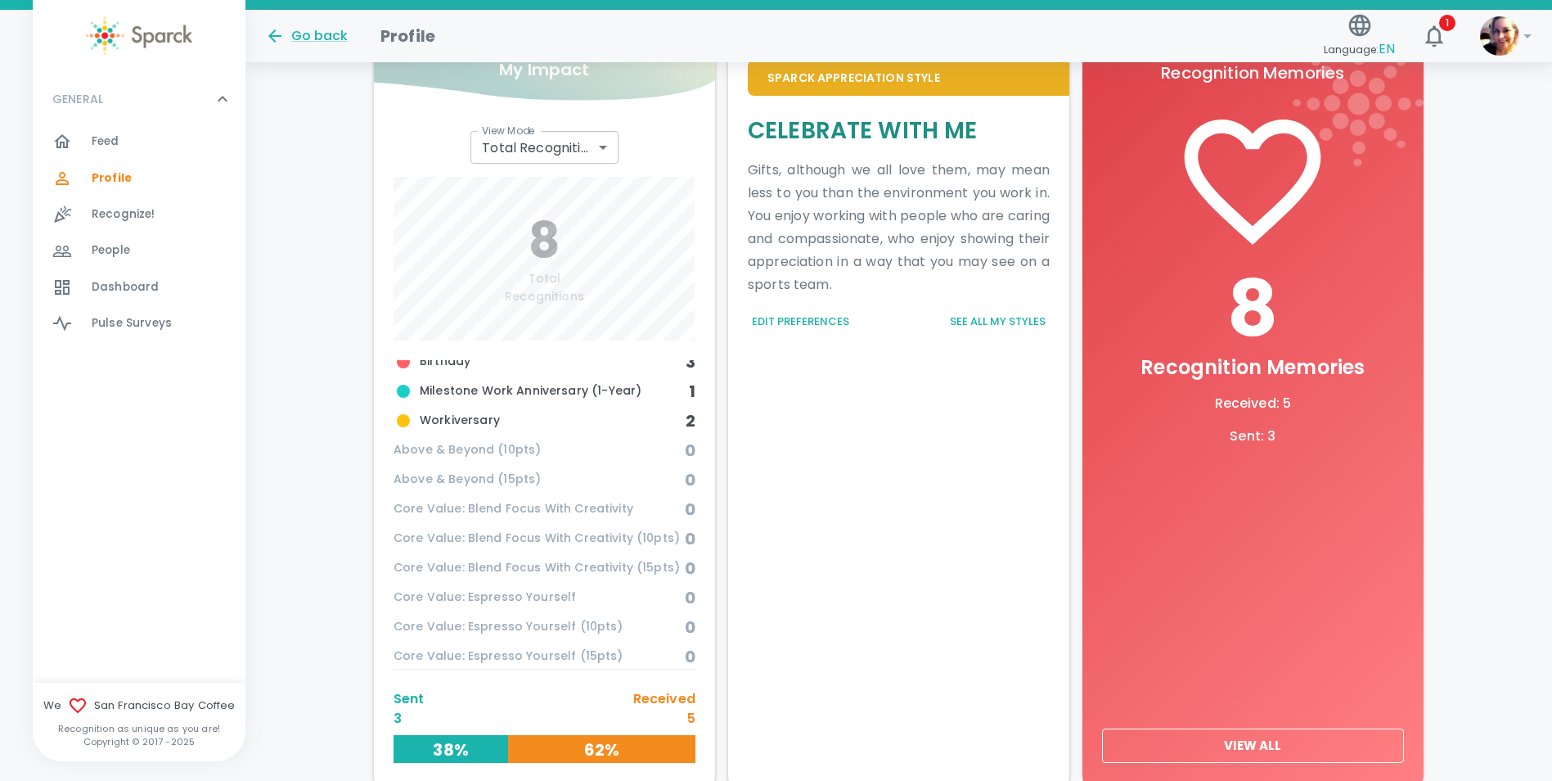
scroll to position [491, 0]
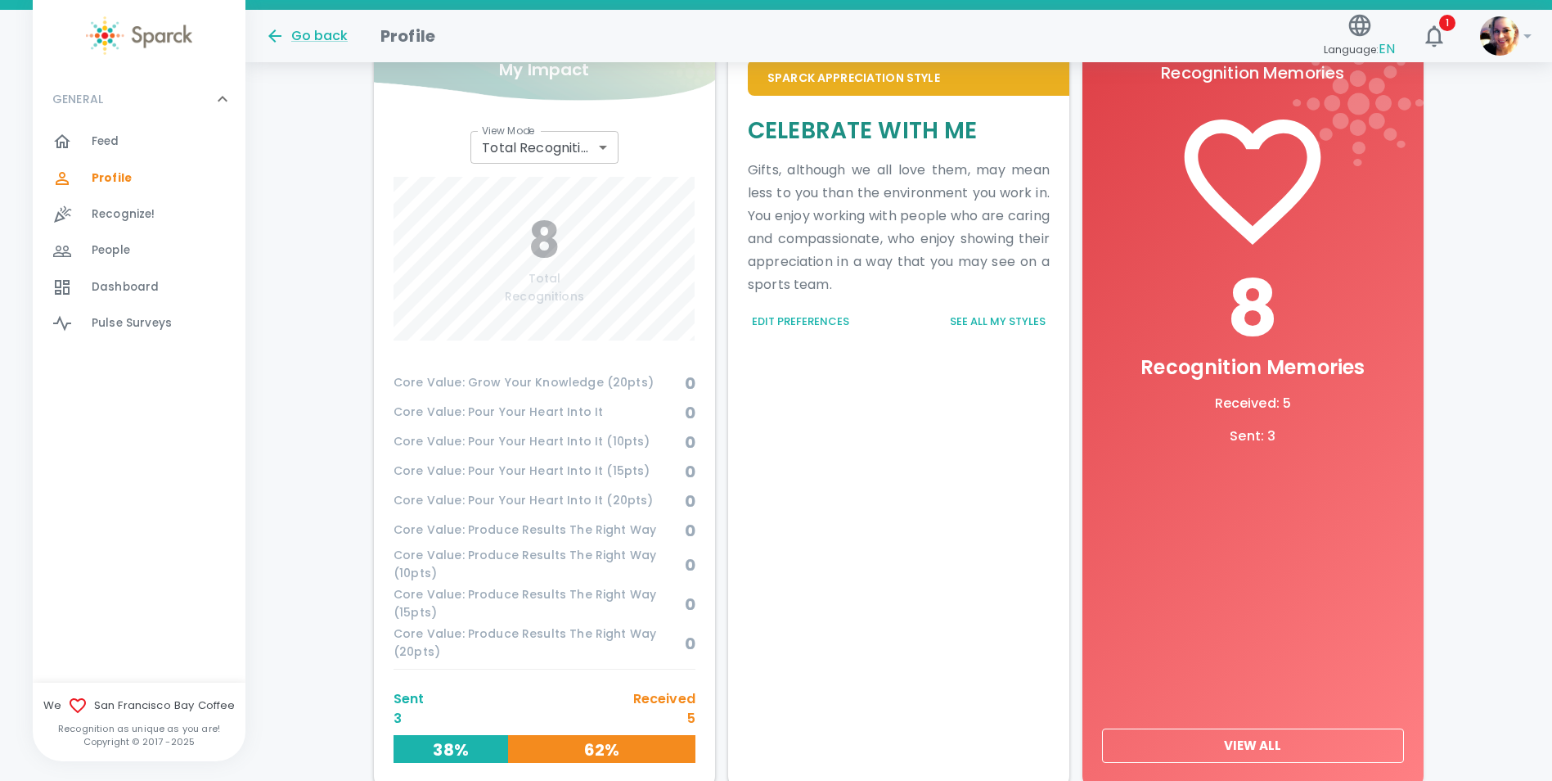
click at [533, 268] on h2 "8" at bounding box center [544, 240] width 79 height 59
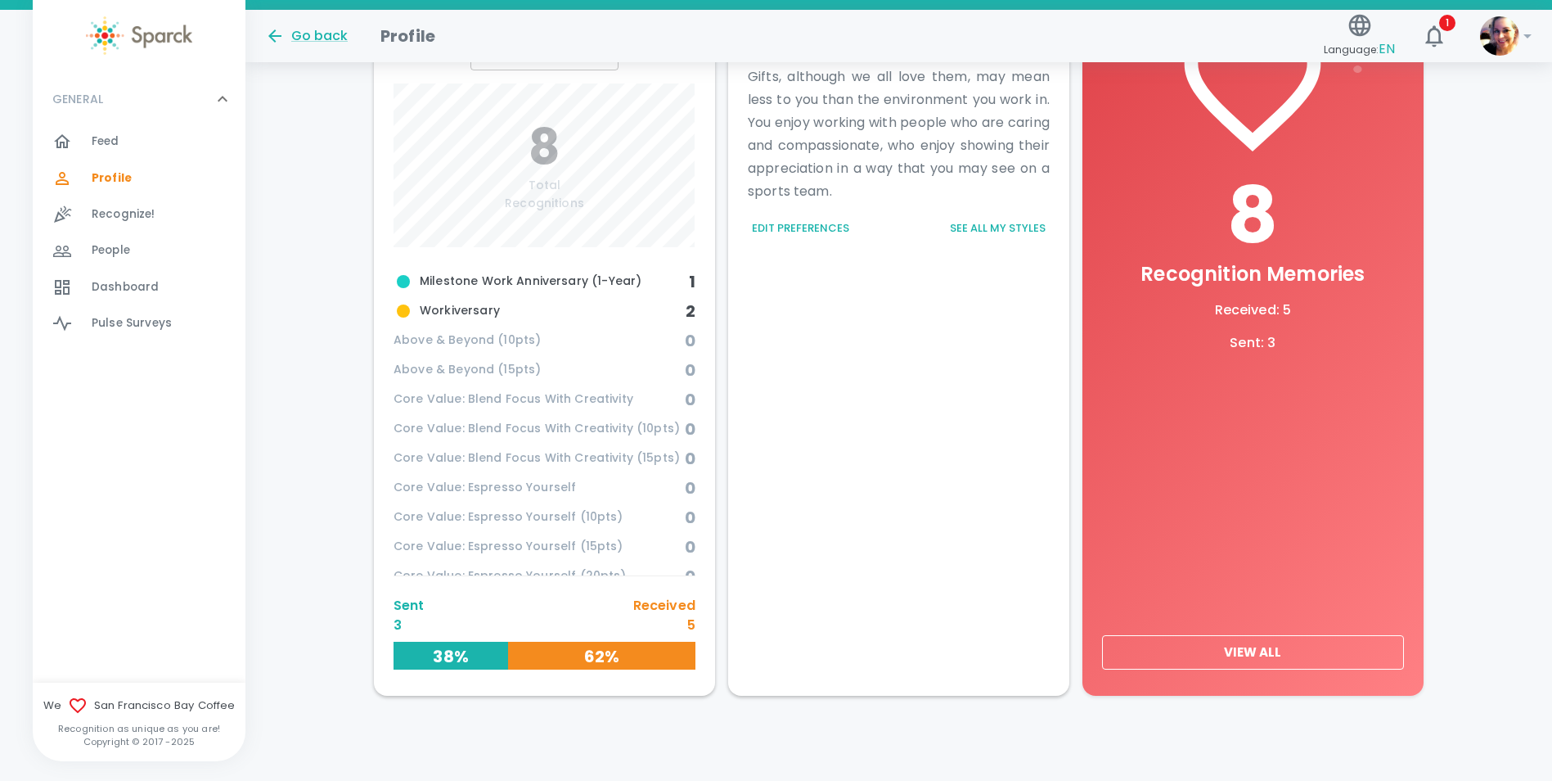
scroll to position [82, 0]
click at [1274, 653] on button "View All" at bounding box center [1253, 652] width 302 height 34
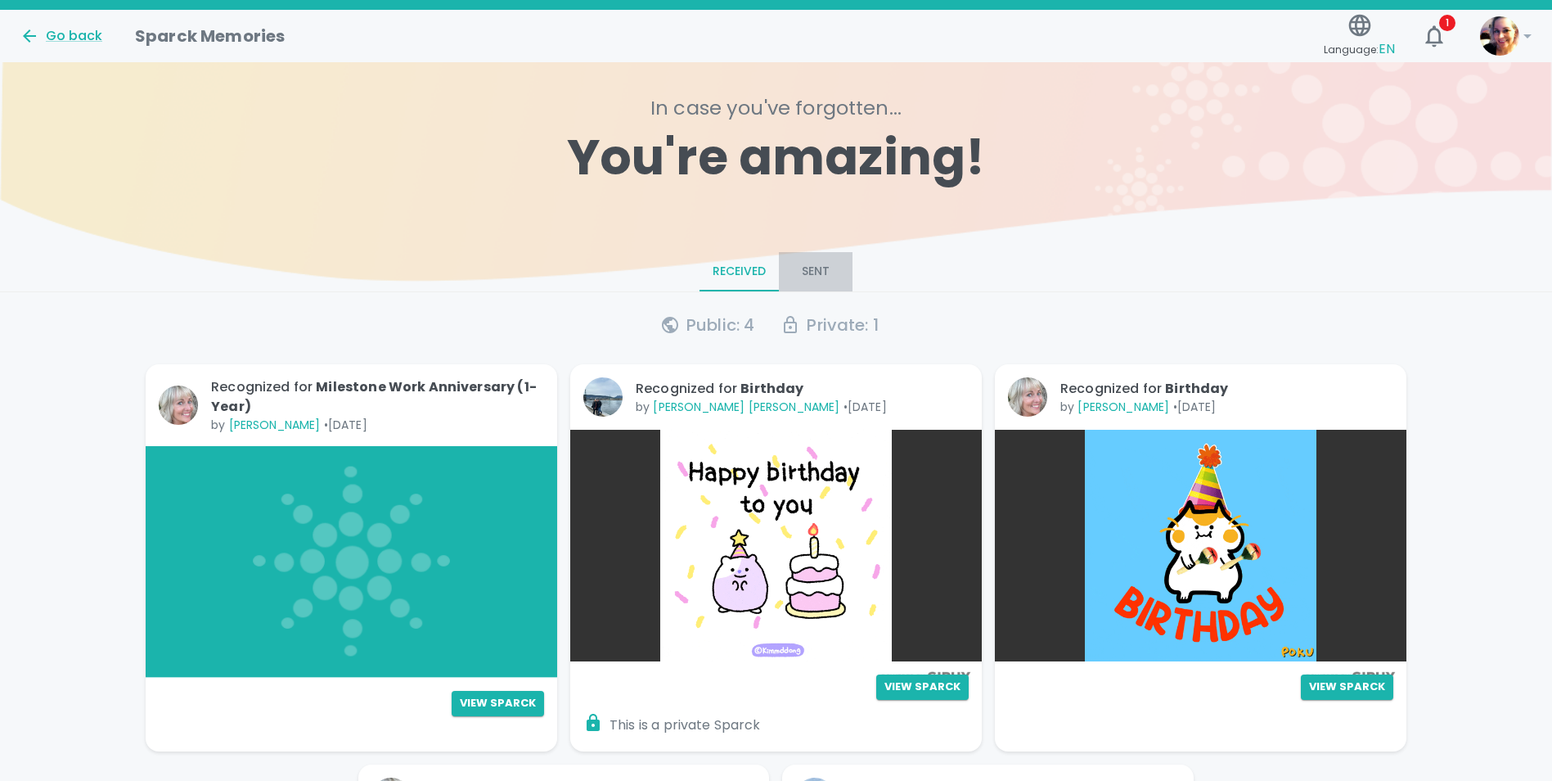
click at [819, 271] on button "Sent" at bounding box center [816, 271] width 74 height 39
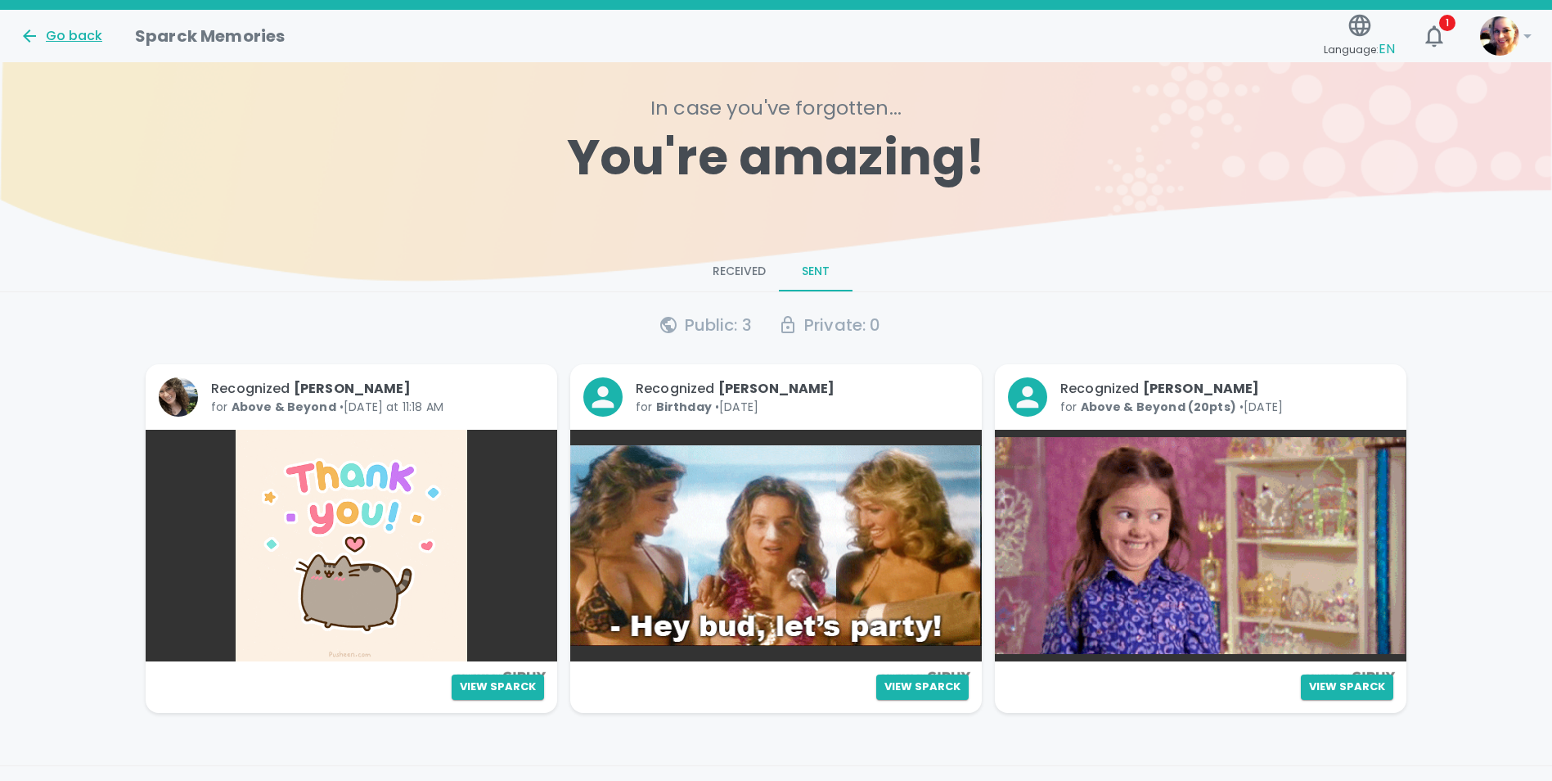
click at [59, 43] on div "Go back" at bounding box center [61, 36] width 83 height 20
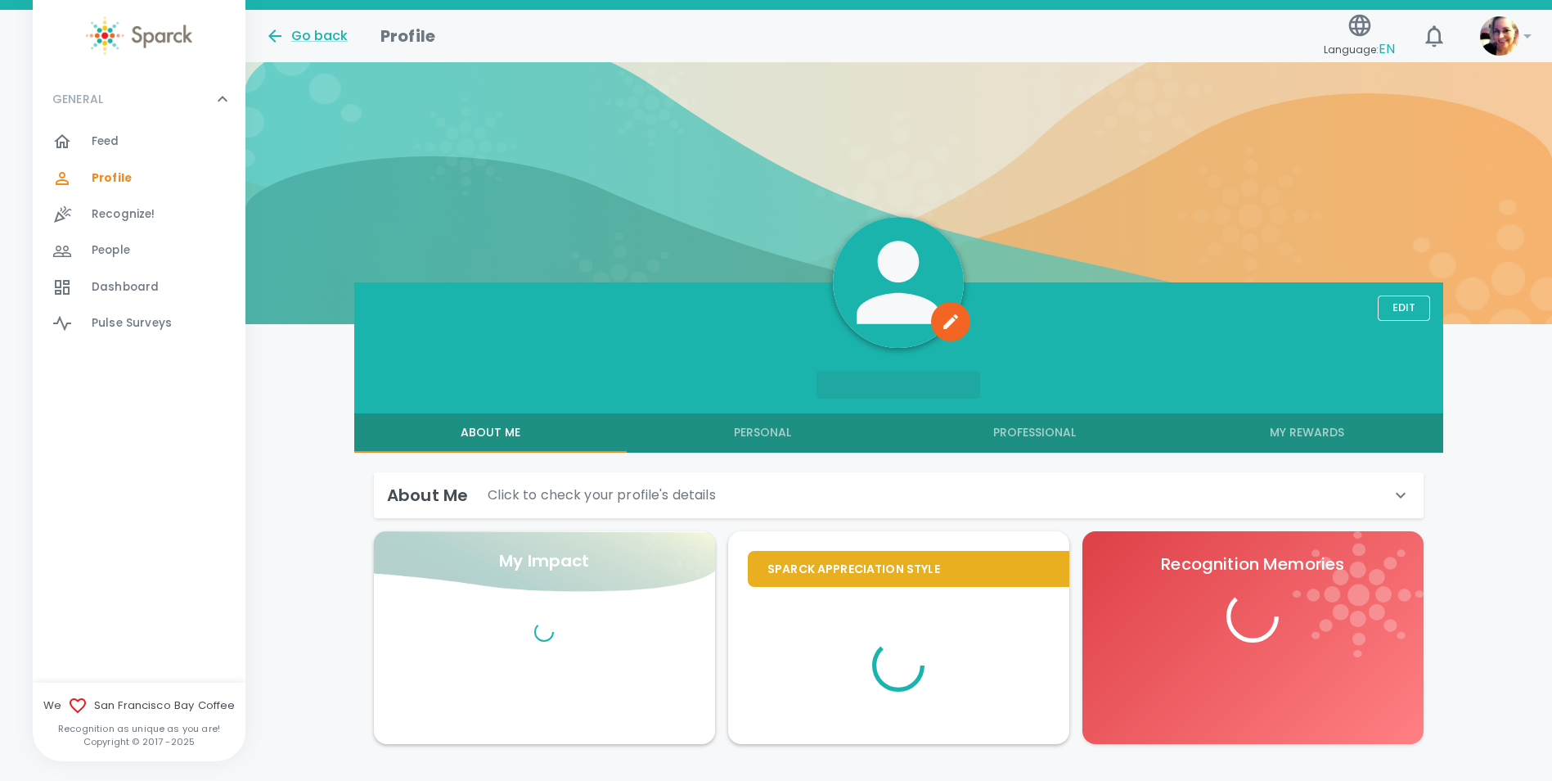
scroll to position [48, 0]
